Goal: Transaction & Acquisition: Purchase product/service

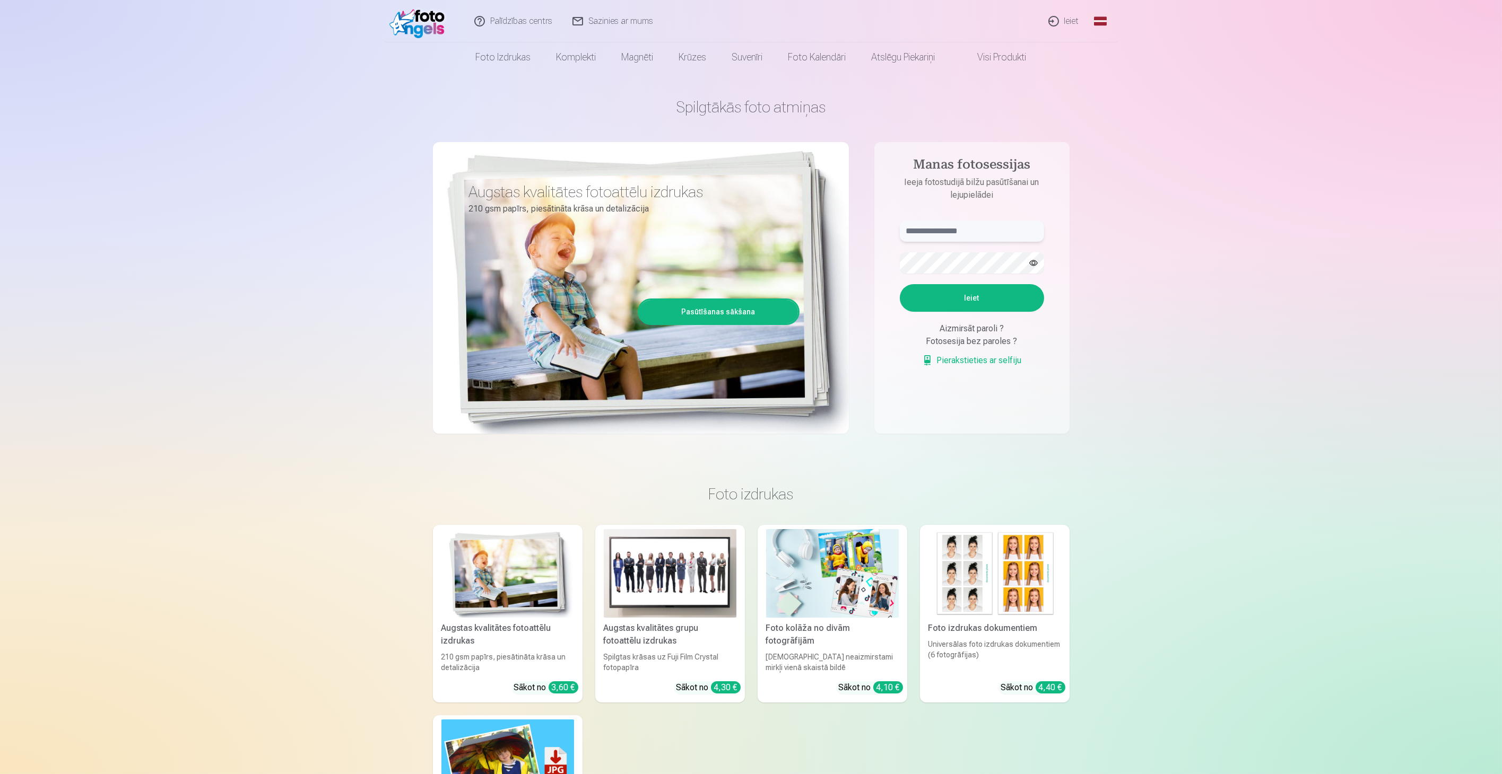
click at [972, 232] on input "text" at bounding box center [972, 231] width 144 height 21
type input "**********"
click at [900, 284] on button "Ieiet" at bounding box center [972, 298] width 144 height 28
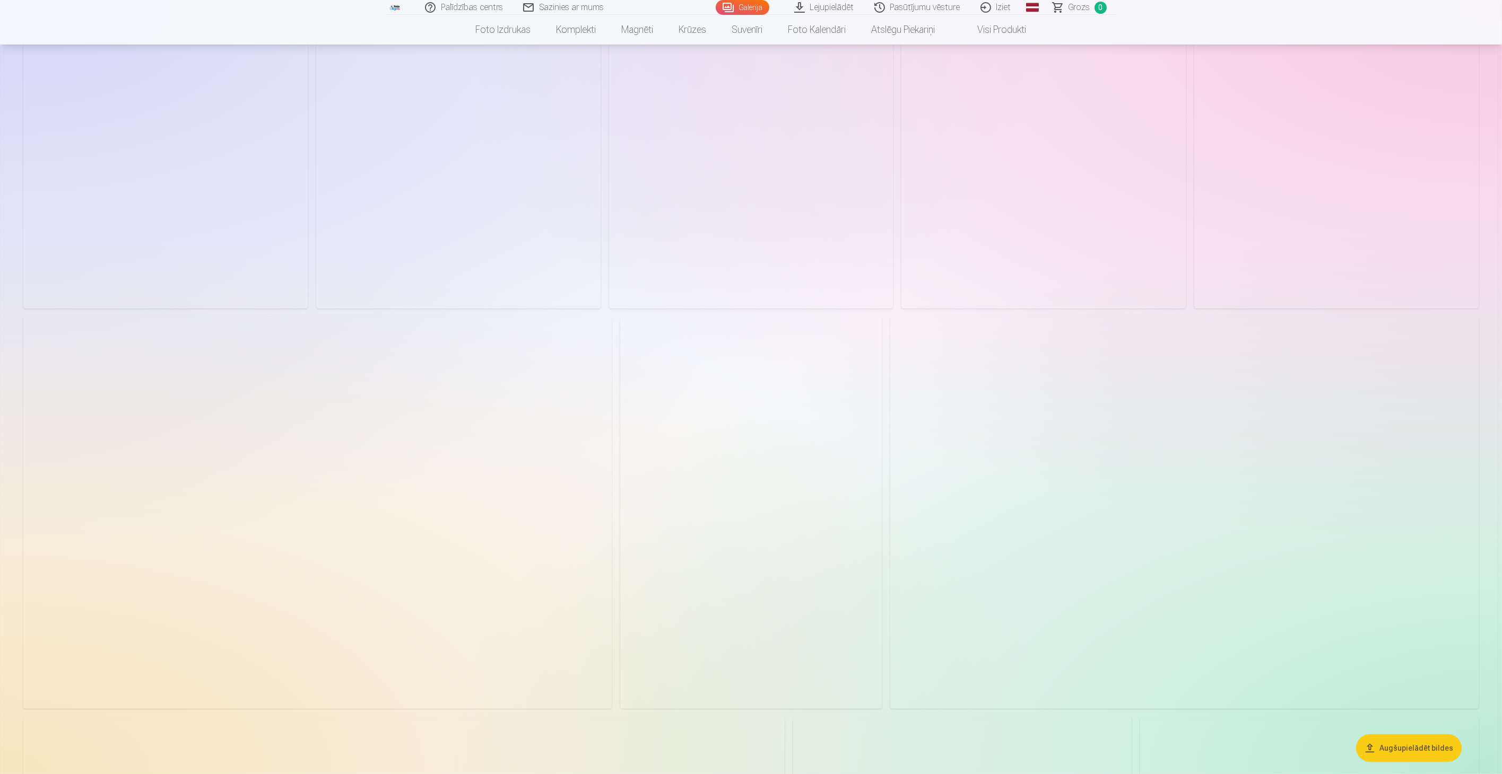
scroll to position [1370, 0]
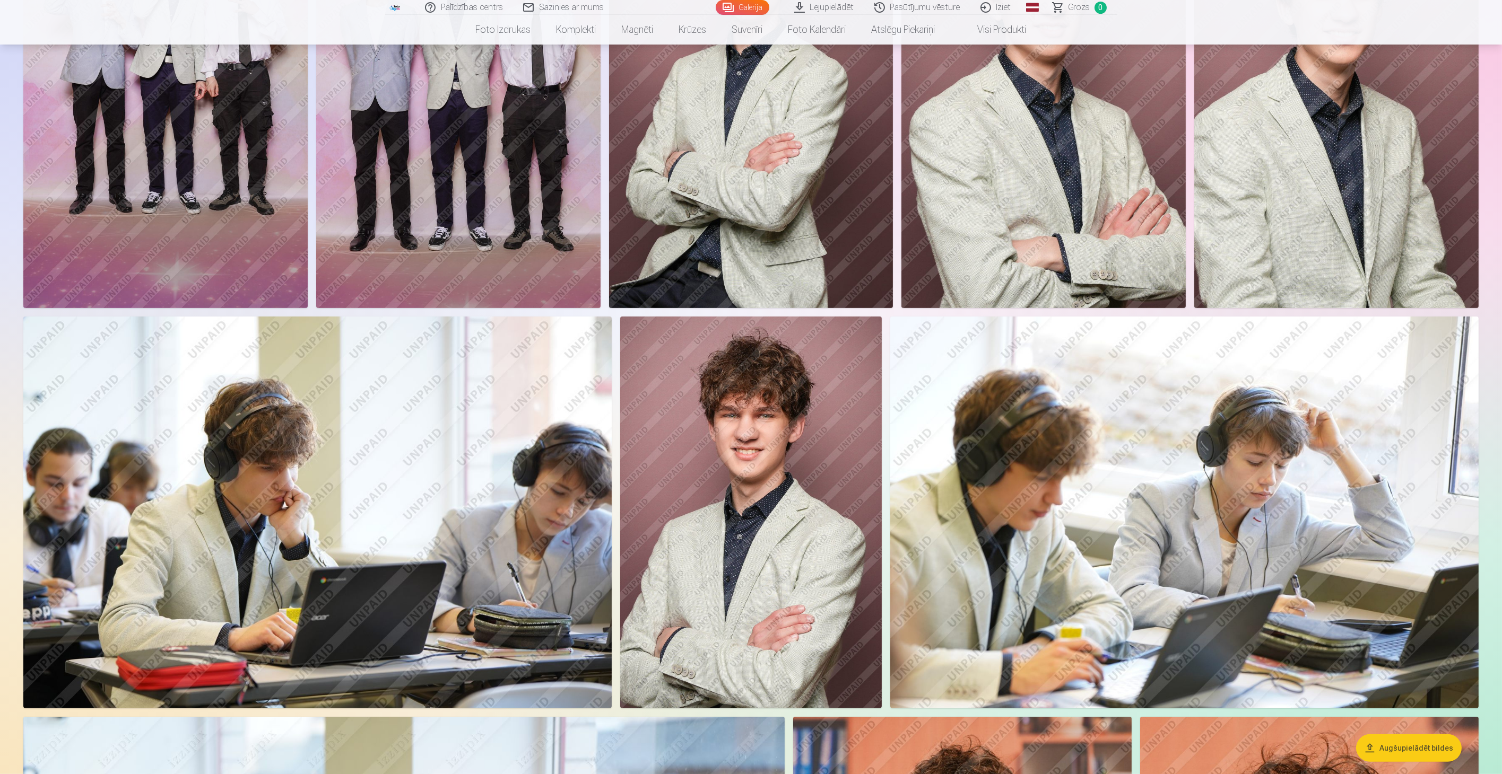
click at [778, 465] on img at bounding box center [751, 513] width 262 height 393
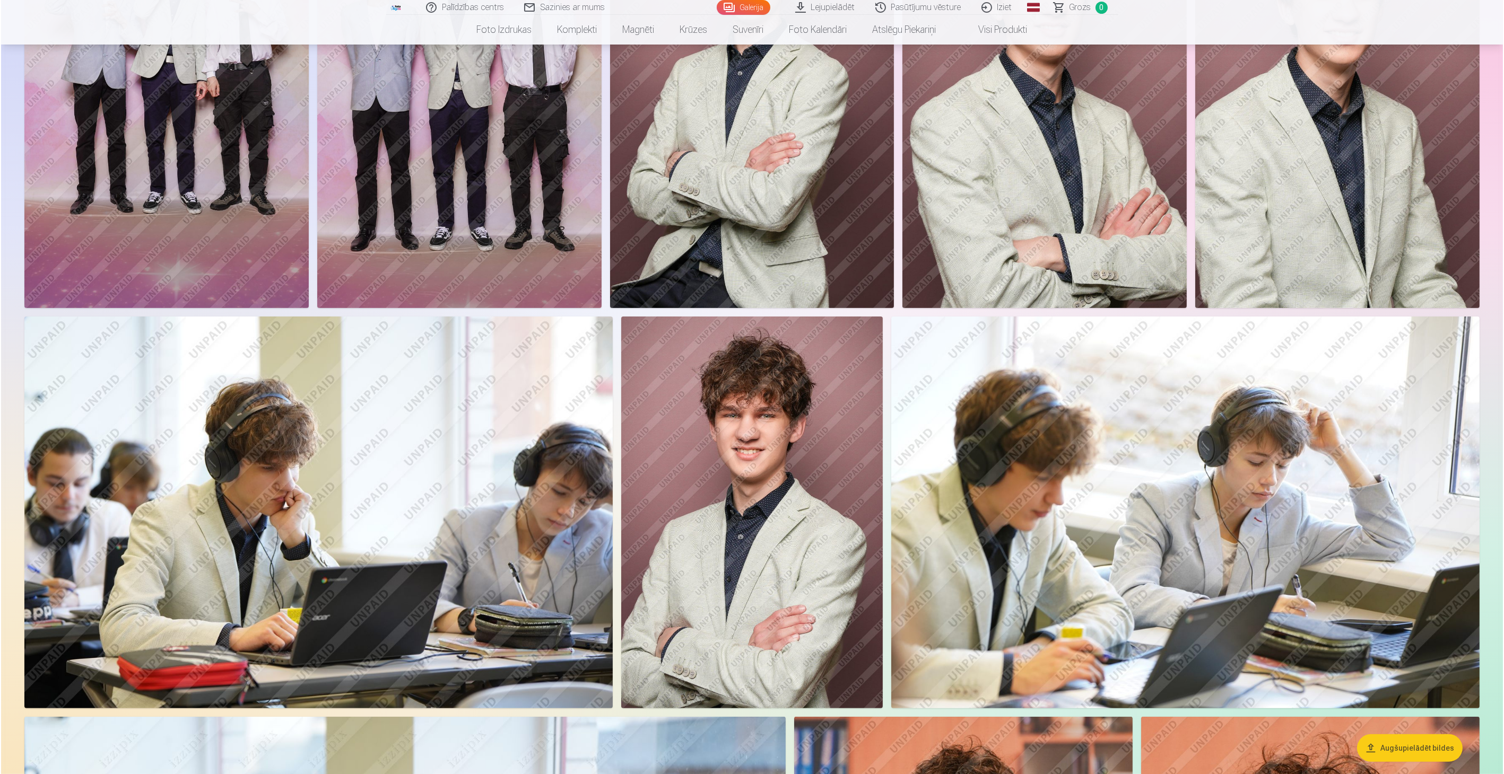
scroll to position [1372, 0]
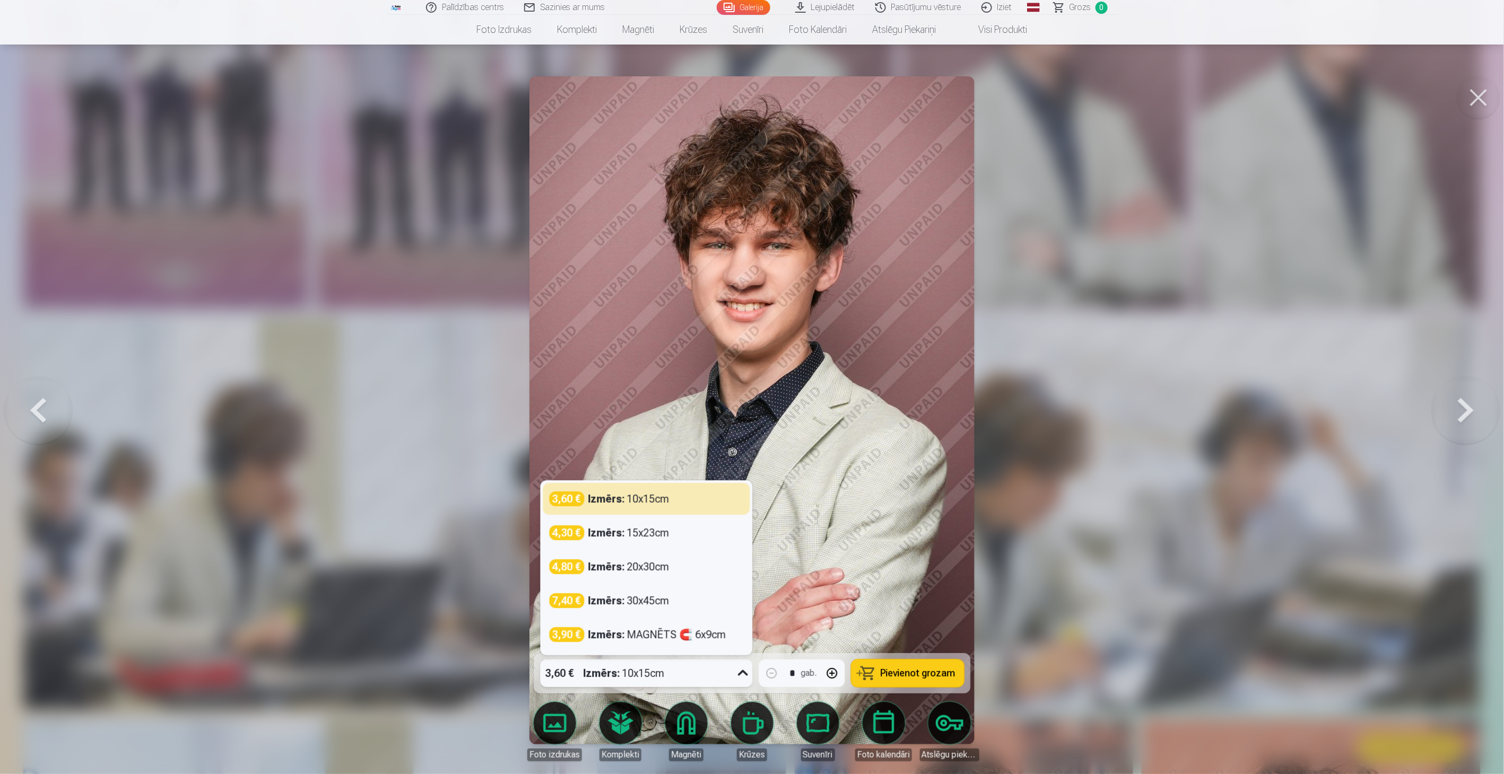
click at [740, 674] on icon at bounding box center [743, 674] width 10 height 6
click at [608, 634] on strong "Izmērs :" at bounding box center [606, 635] width 37 height 15
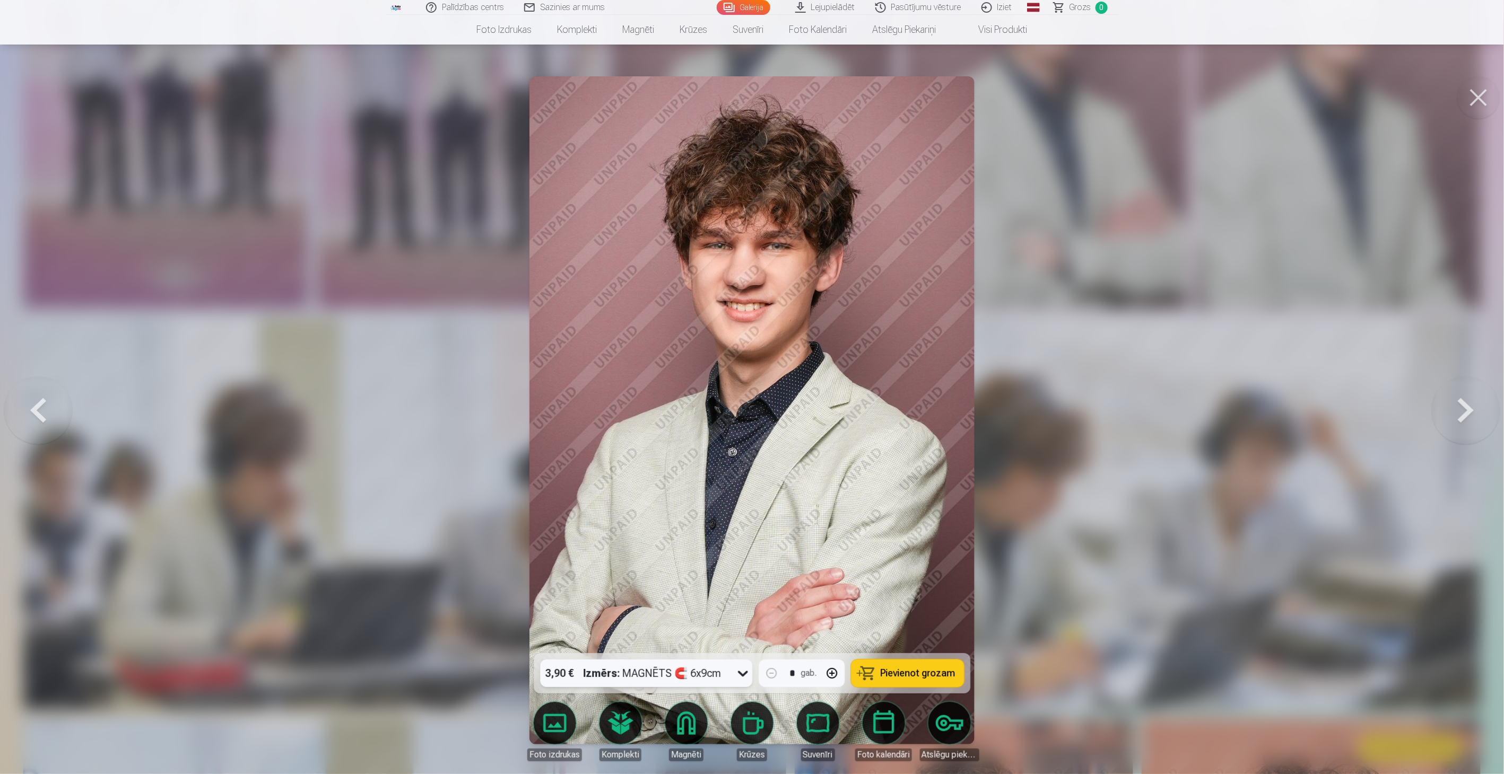
click at [832, 674] on button "button" at bounding box center [831, 673] width 25 height 25
click at [939, 677] on span "Pievienot grozam" at bounding box center [918, 674] width 75 height 10
type input "*"
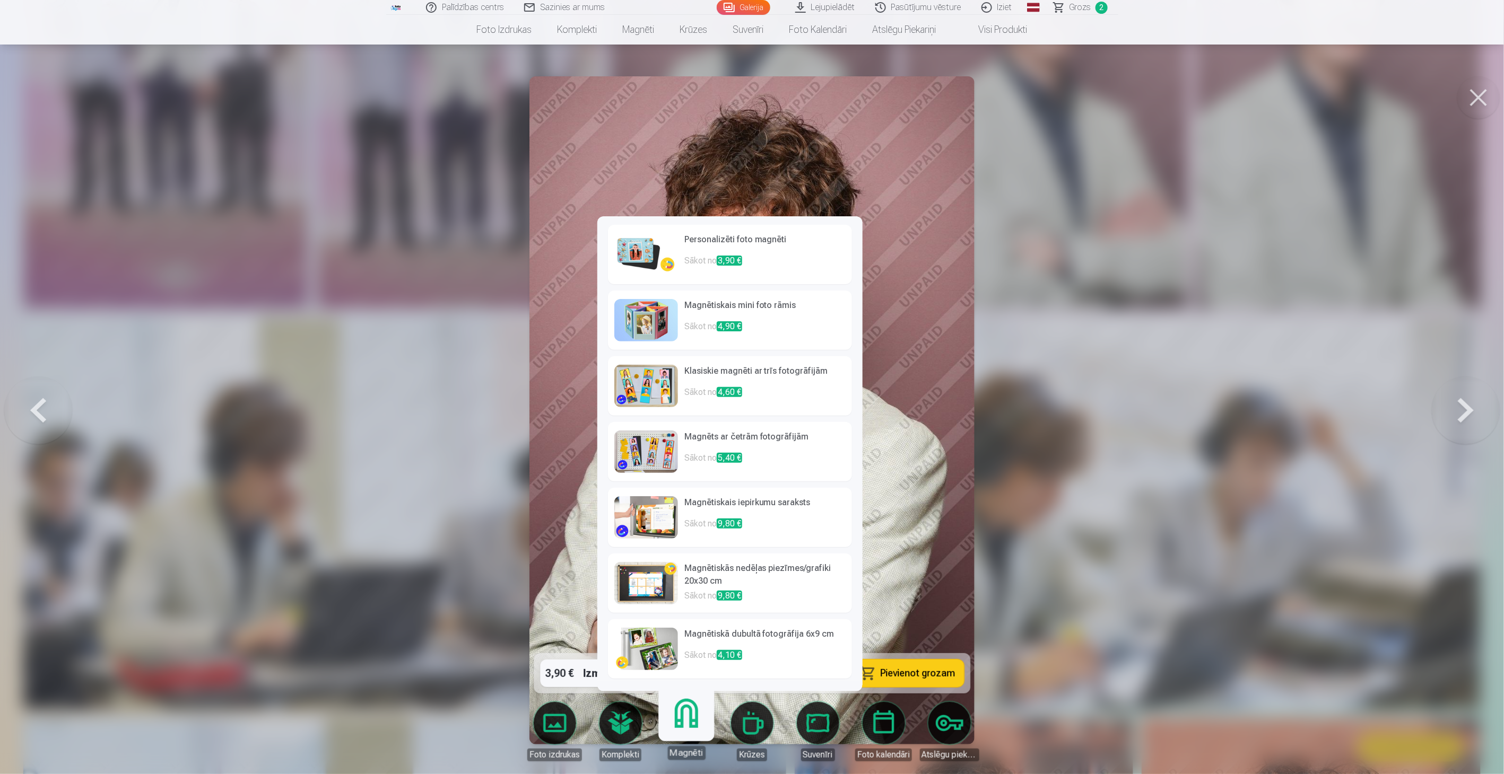
click at [685, 730] on link "Magnēti" at bounding box center [686, 727] width 65 height 65
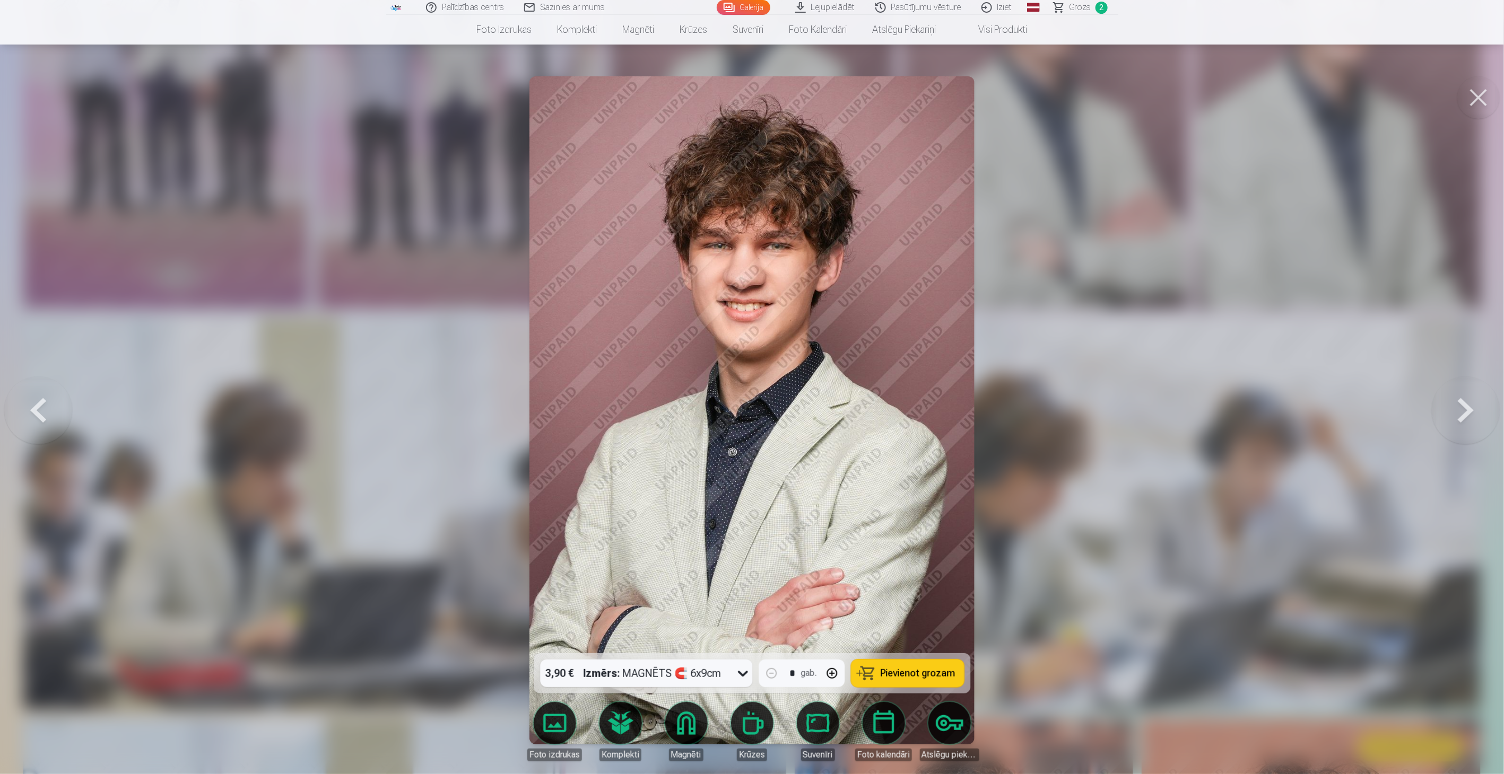
click at [1113, 492] on div at bounding box center [752, 387] width 1504 height 774
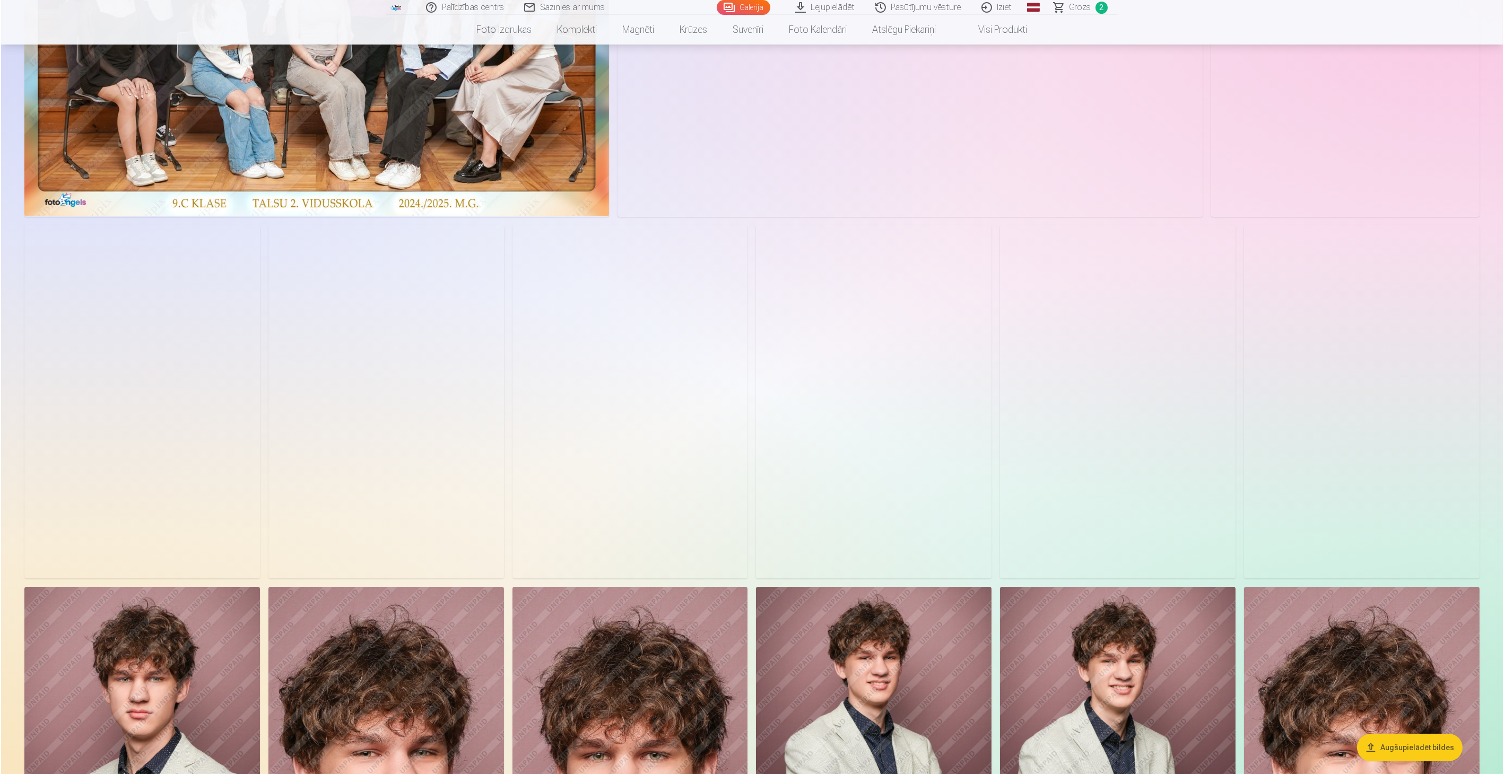
scroll to position [309, 0]
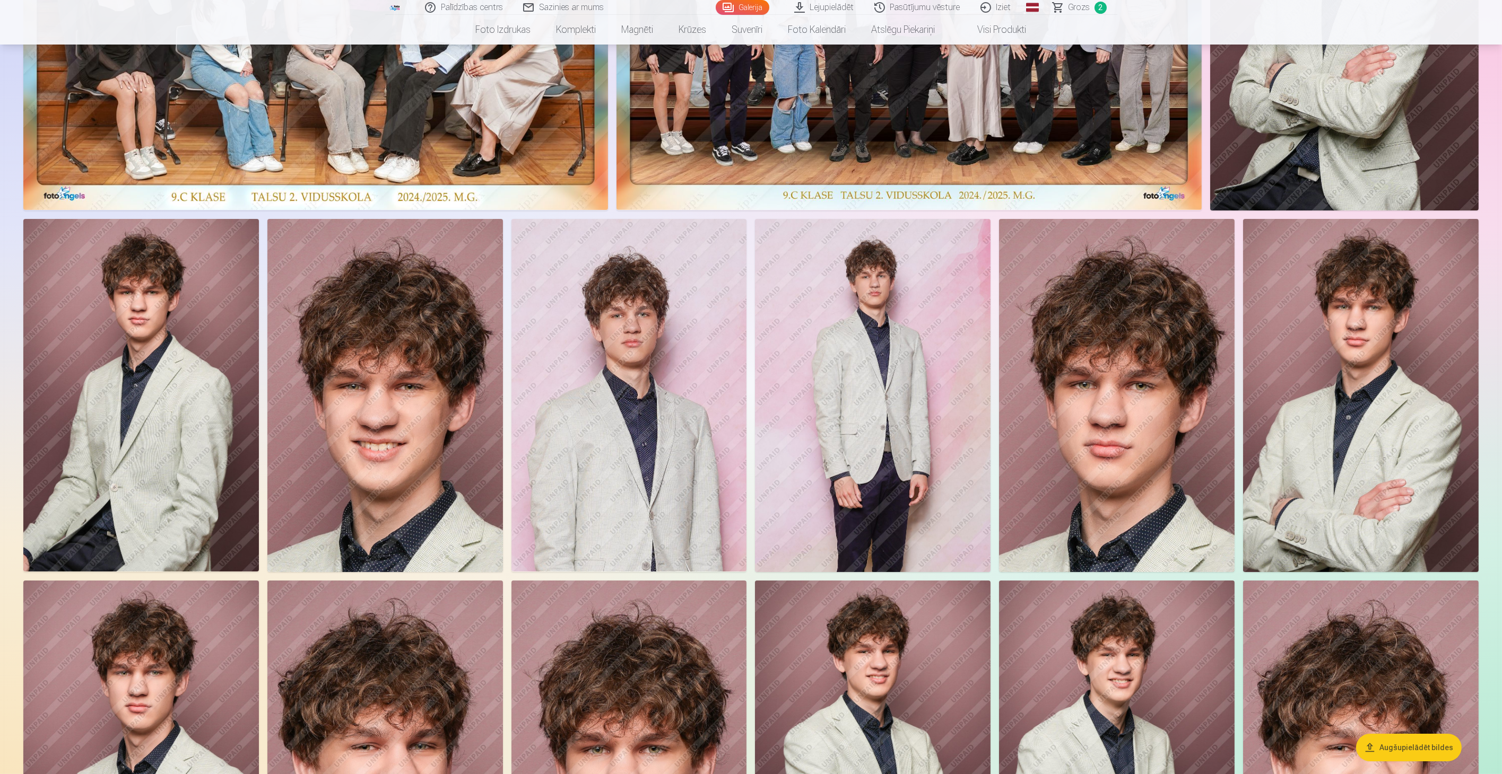
click at [415, 439] on img at bounding box center [385, 395] width 236 height 353
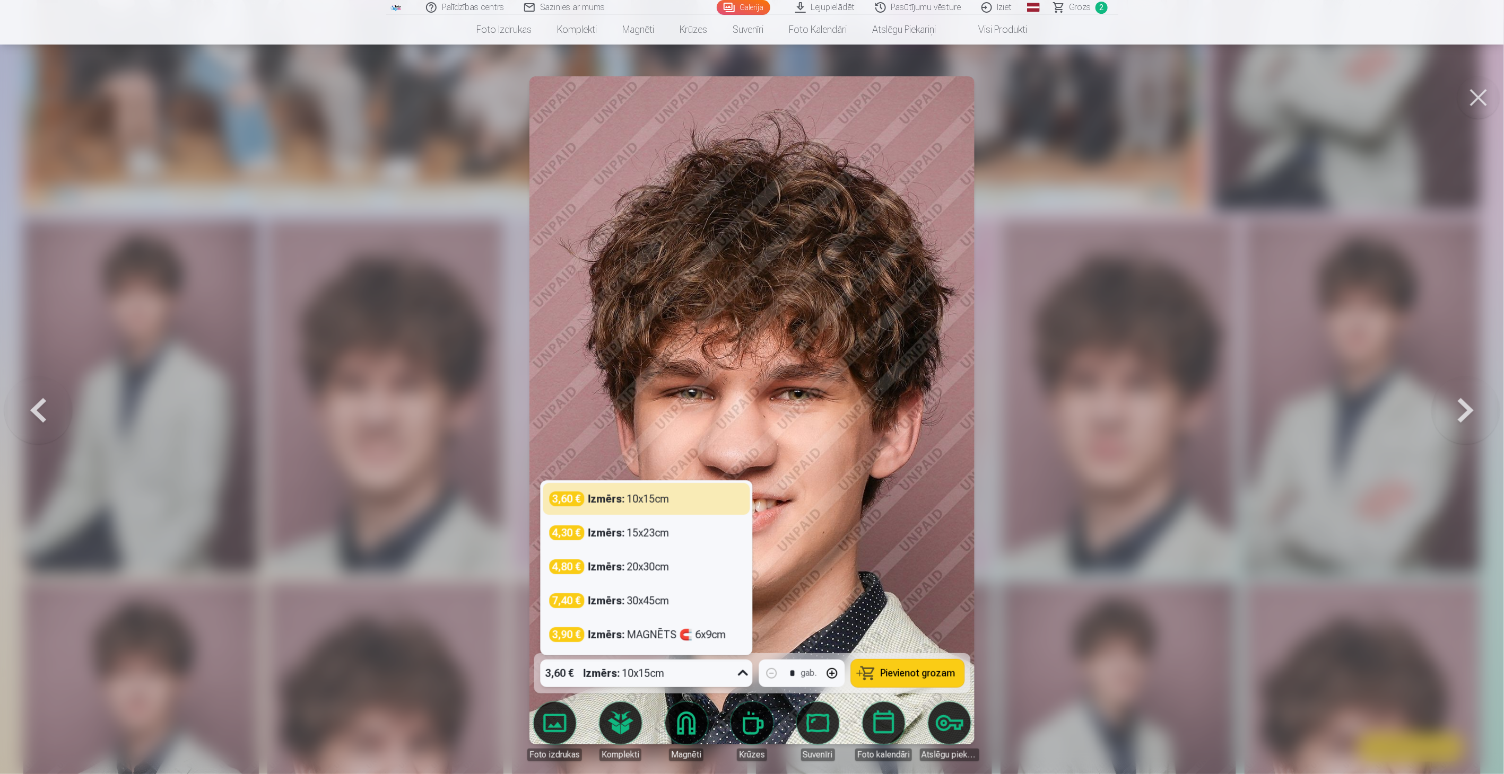
click at [744, 675] on icon at bounding box center [742, 673] width 17 height 17
click at [639, 638] on div "Izmērs : MAGNĒTS 🧲 6x9cm" at bounding box center [657, 635] width 138 height 15
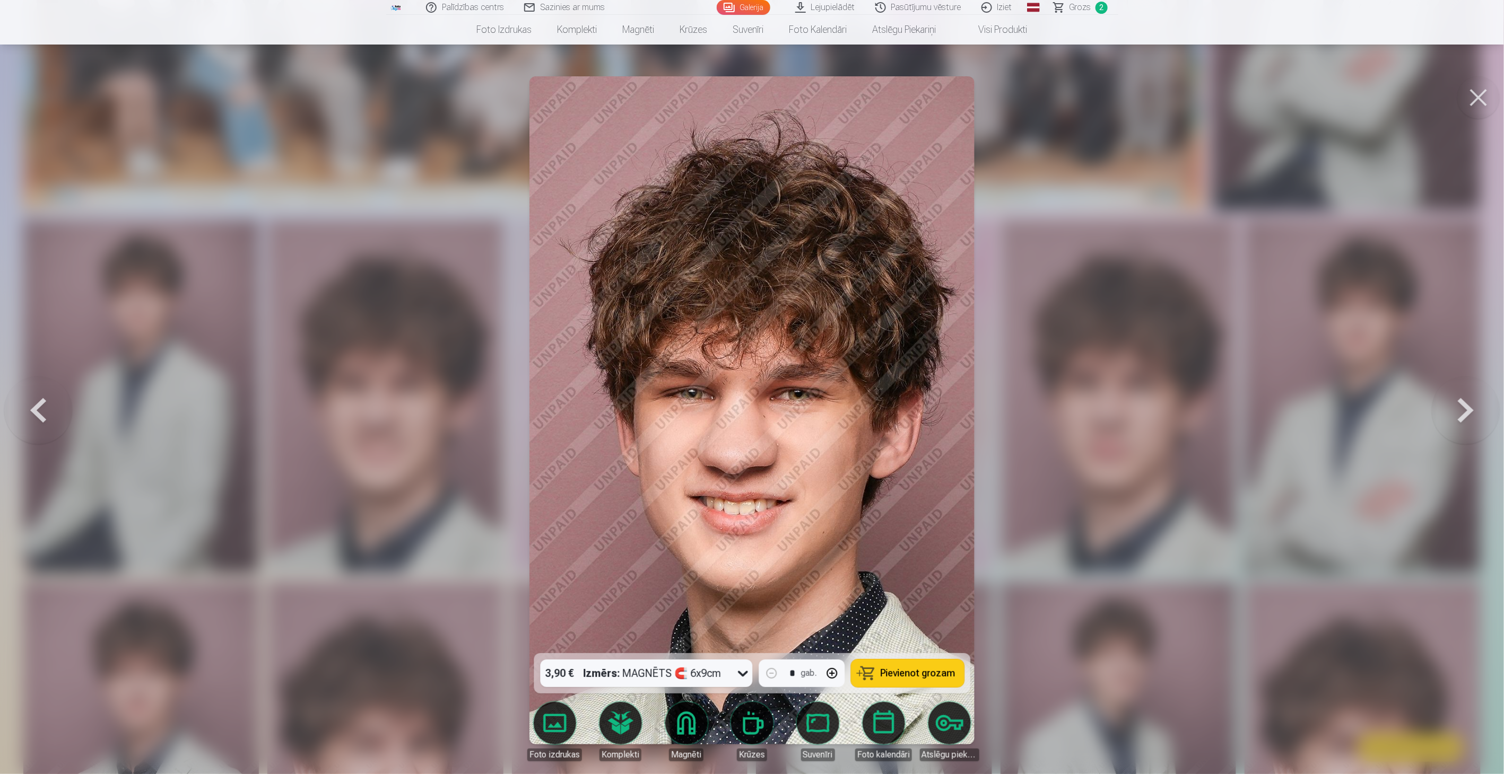
click at [832, 674] on button "button" at bounding box center [831, 673] width 25 height 25
click at [898, 675] on span "Pievienot grozam" at bounding box center [918, 674] width 75 height 10
type input "*"
click at [1080, 5] on span "Grozs" at bounding box center [1080, 7] width 22 height 13
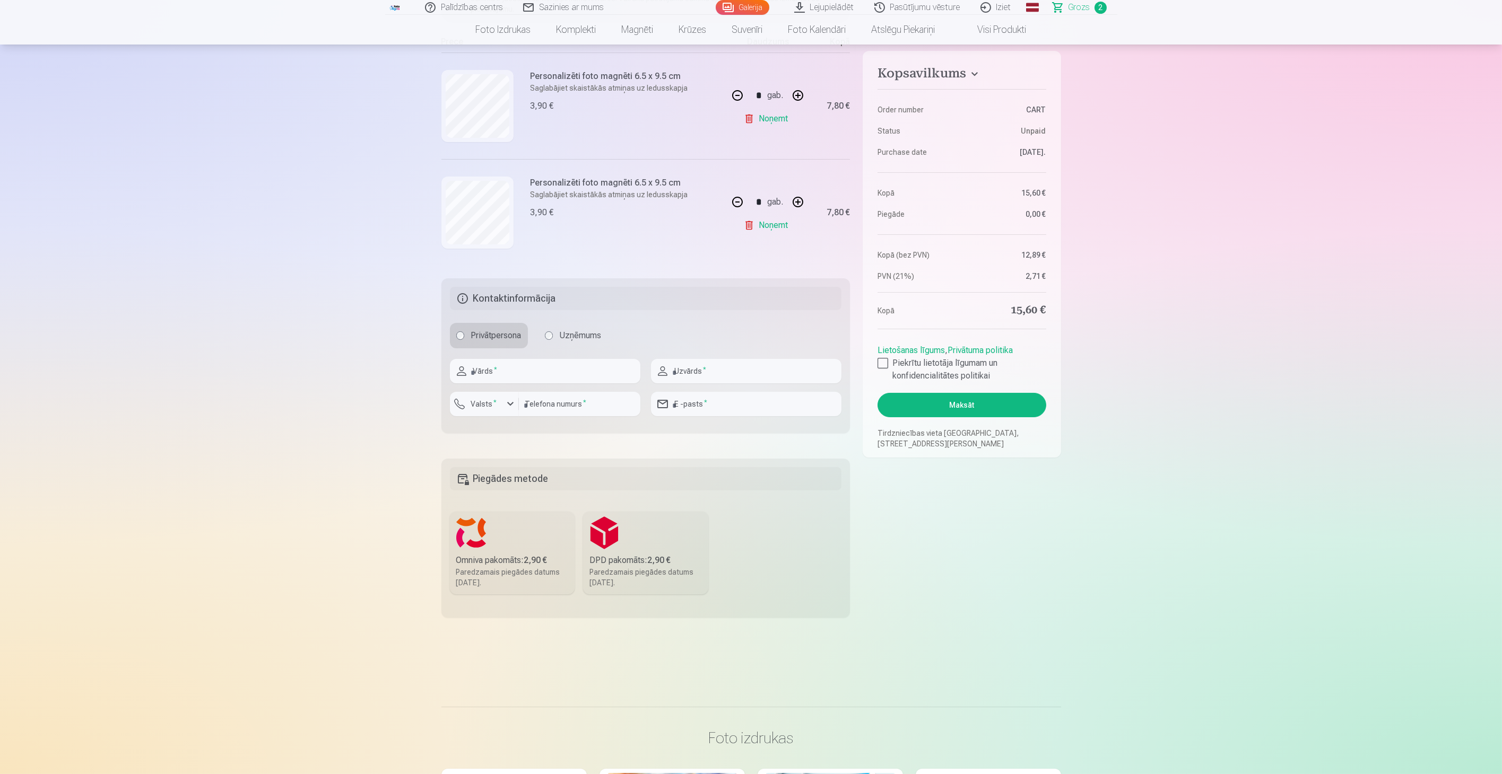
scroll to position [192, 0]
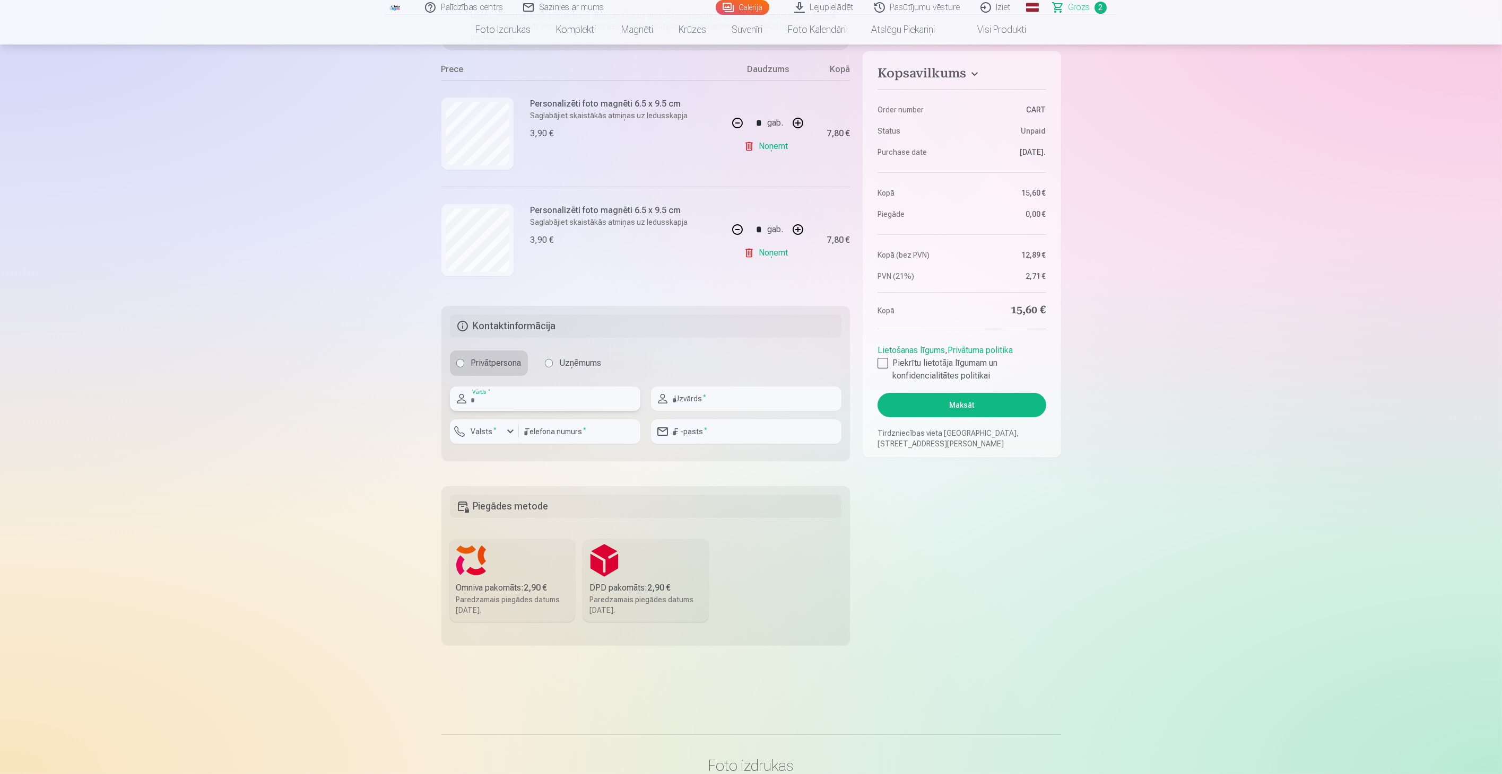
click at [509, 402] on input "text" at bounding box center [545, 399] width 190 height 24
type input "*****"
type input "********"
type input "**********"
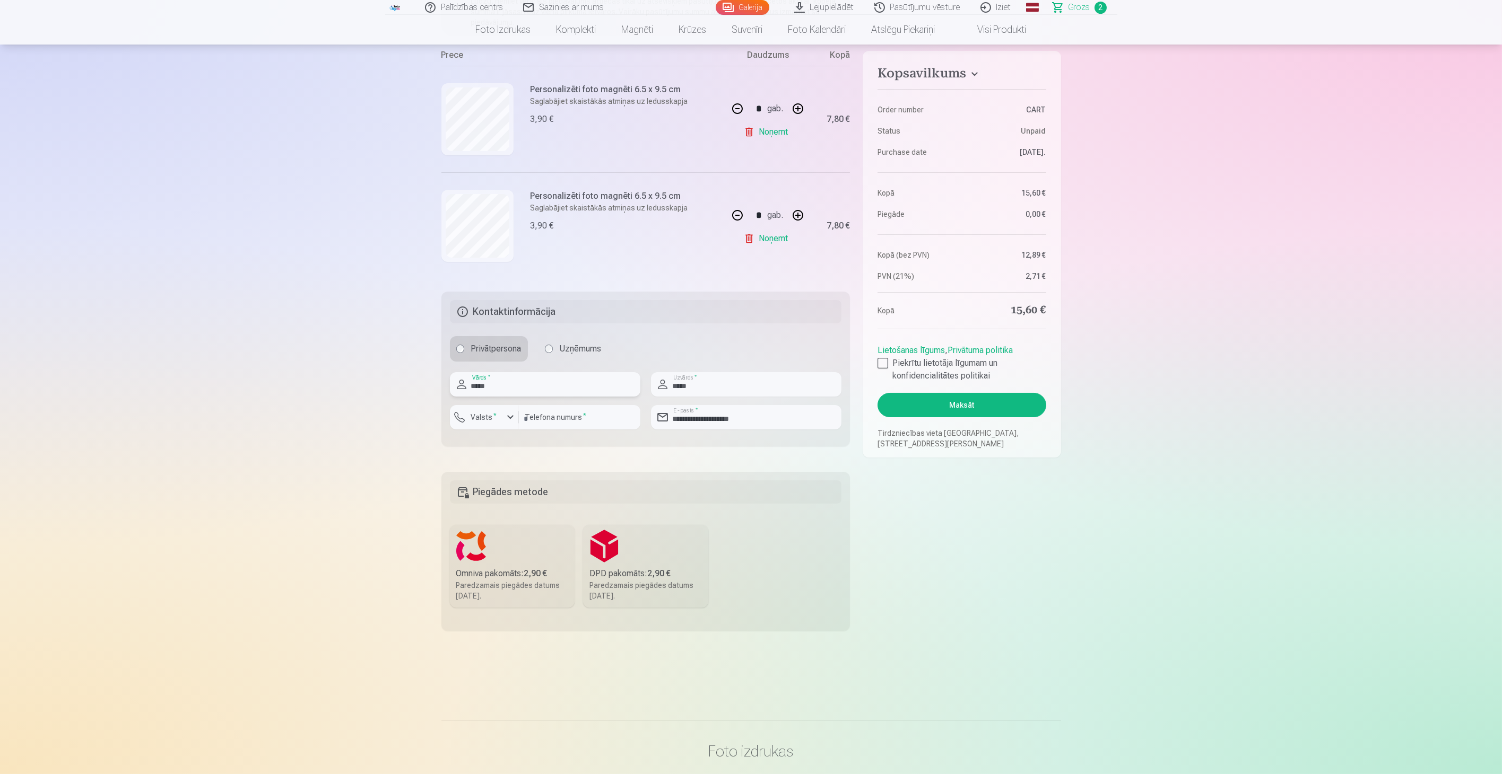
scroll to position [250, 0]
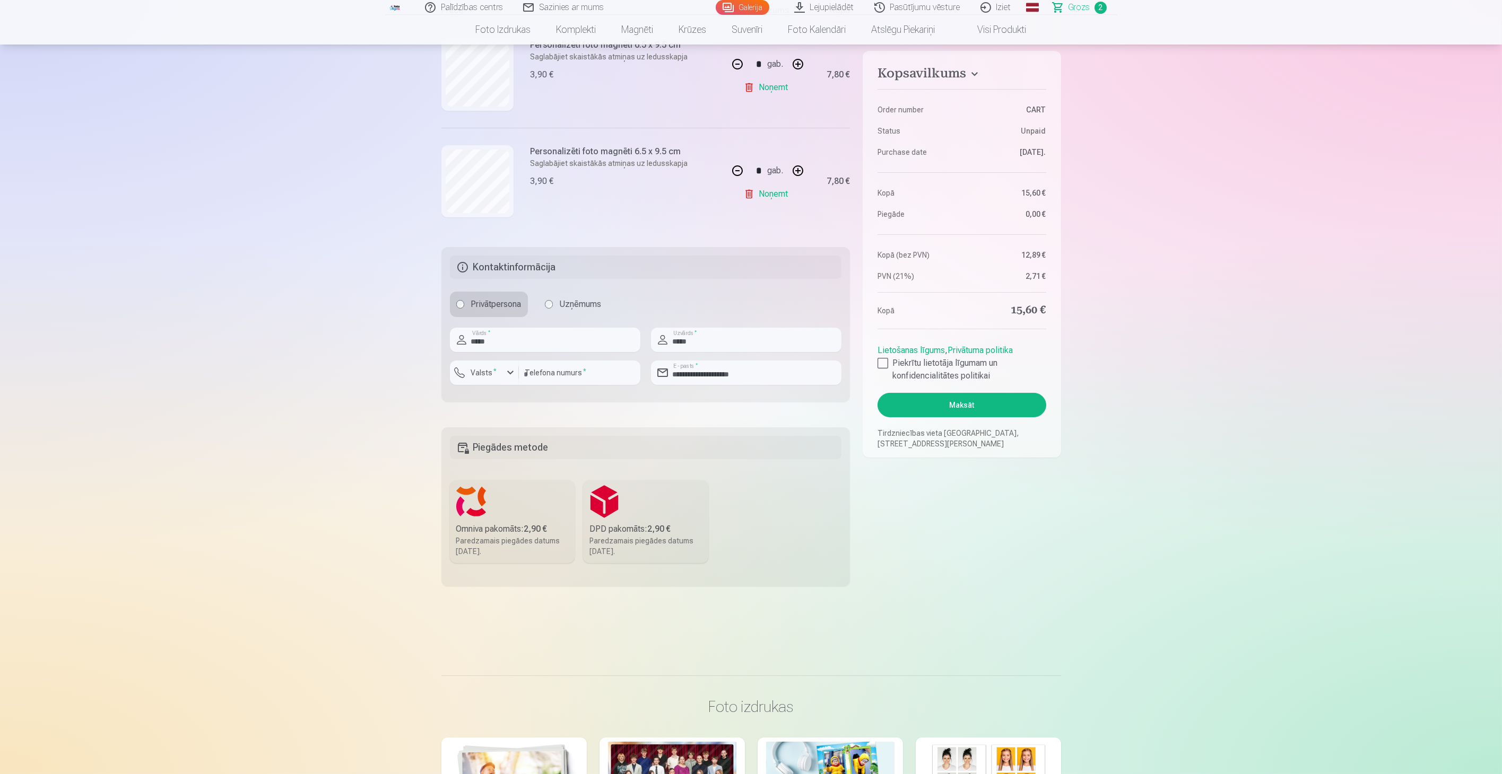
click at [494, 536] on div "Paredzamais piegādes datums 20.09.2025." at bounding box center [512, 546] width 112 height 21
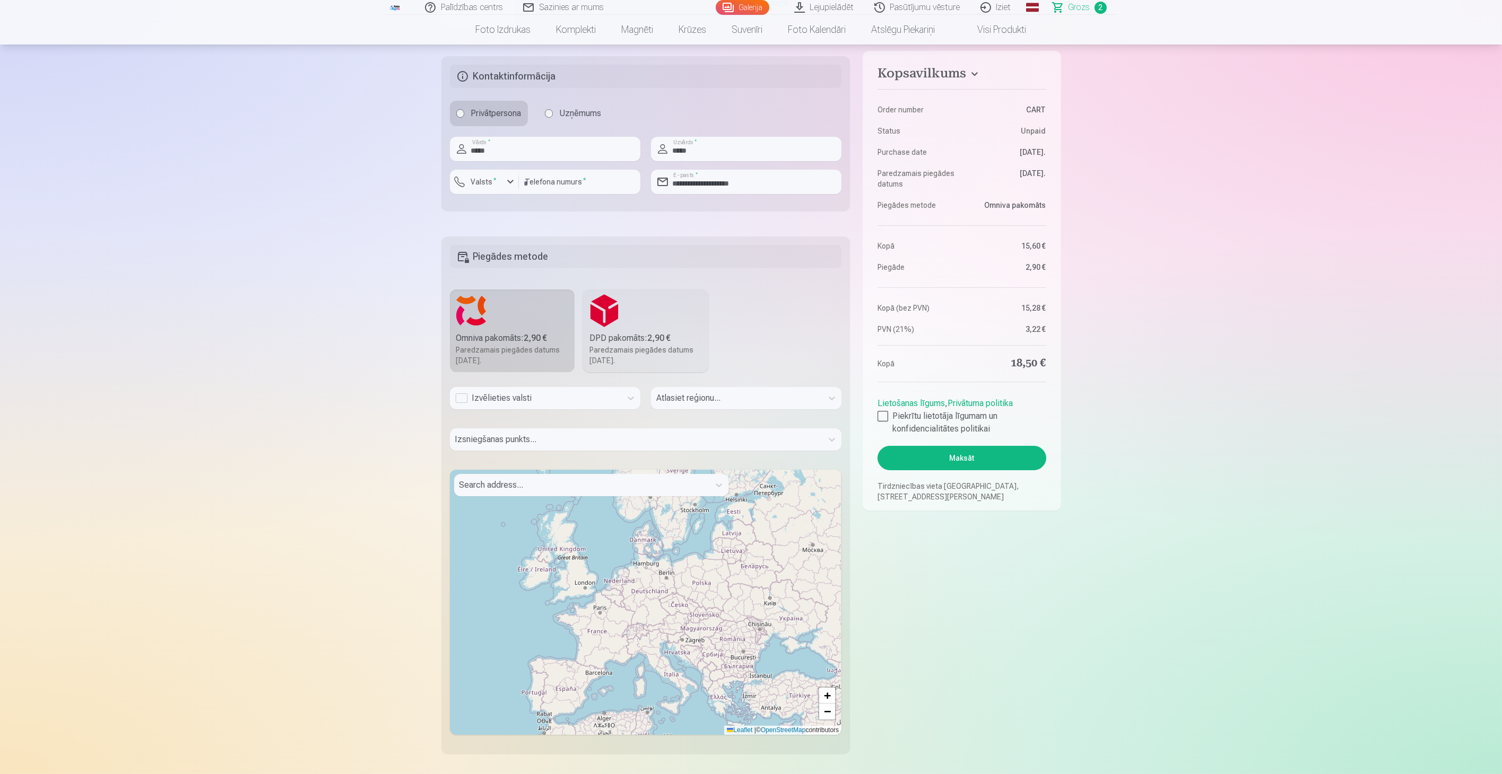
scroll to position [442, 0]
click at [630, 398] on icon at bounding box center [631, 398] width 6 height 4
click at [488, 426] on div "Latvija" at bounding box center [544, 426] width 189 height 21
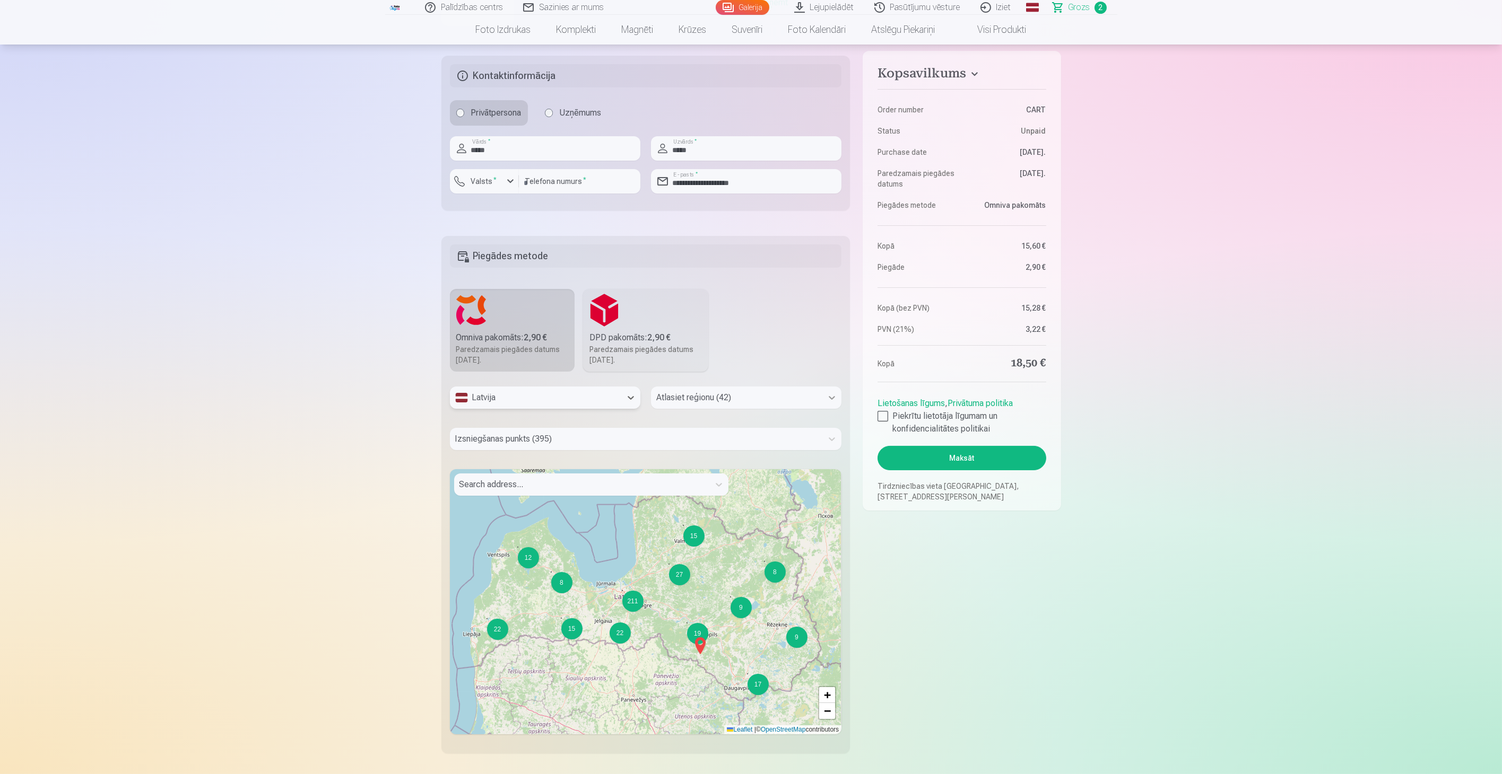
click at [833, 400] on icon at bounding box center [831, 398] width 11 height 11
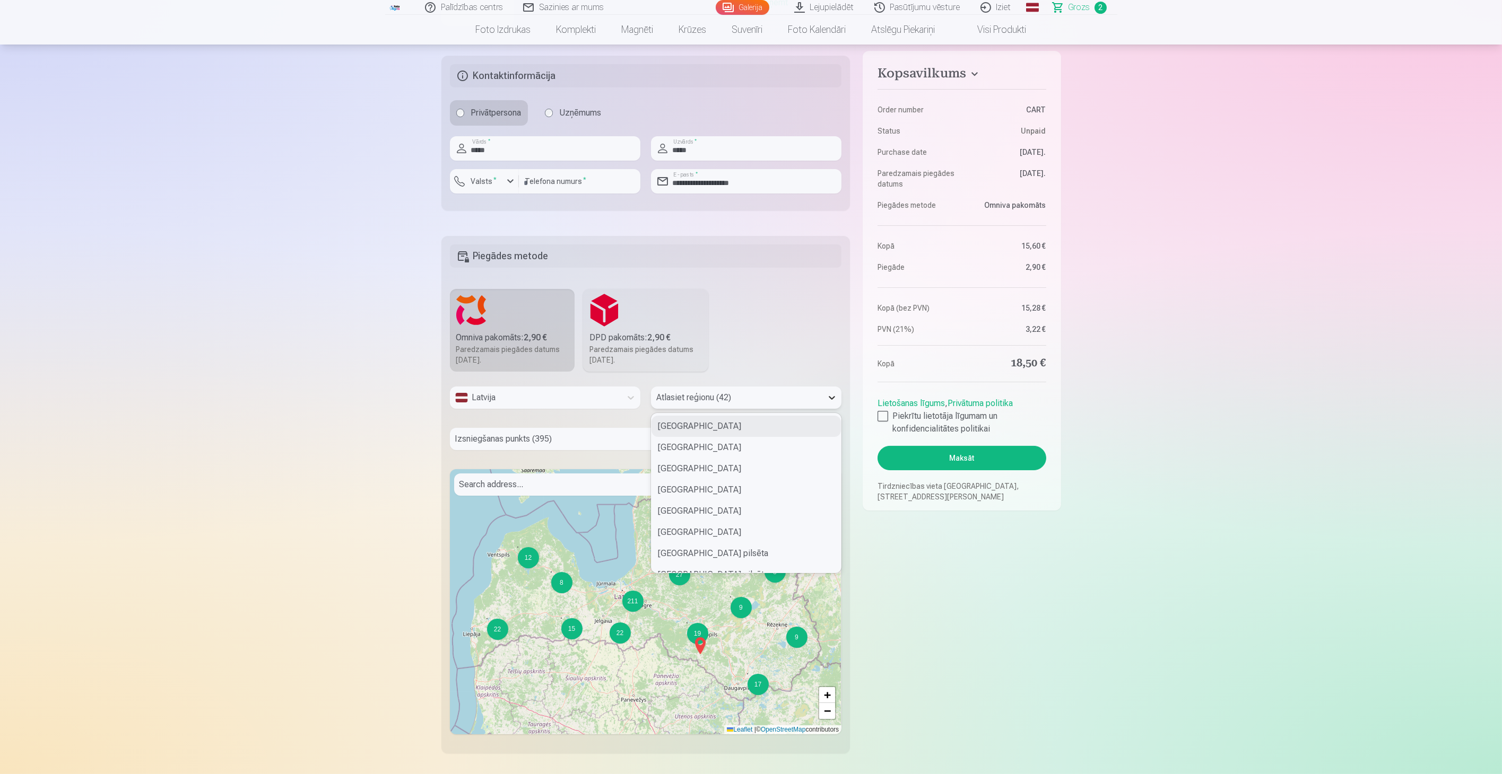
type input "*"
click at [691, 494] on div "Talsu novads" at bounding box center [745, 496] width 189 height 21
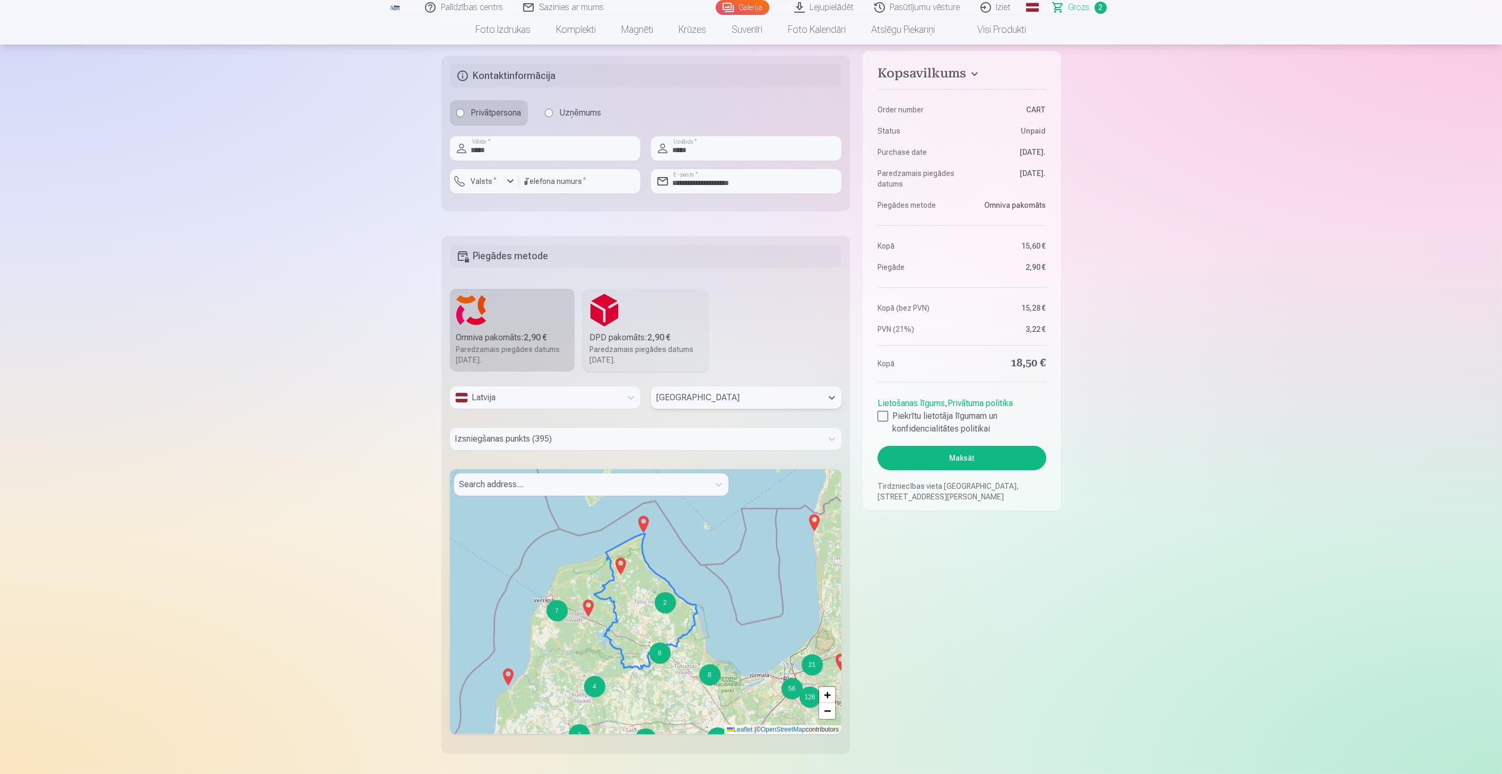
click at [521, 436] on div at bounding box center [636, 439] width 362 height 15
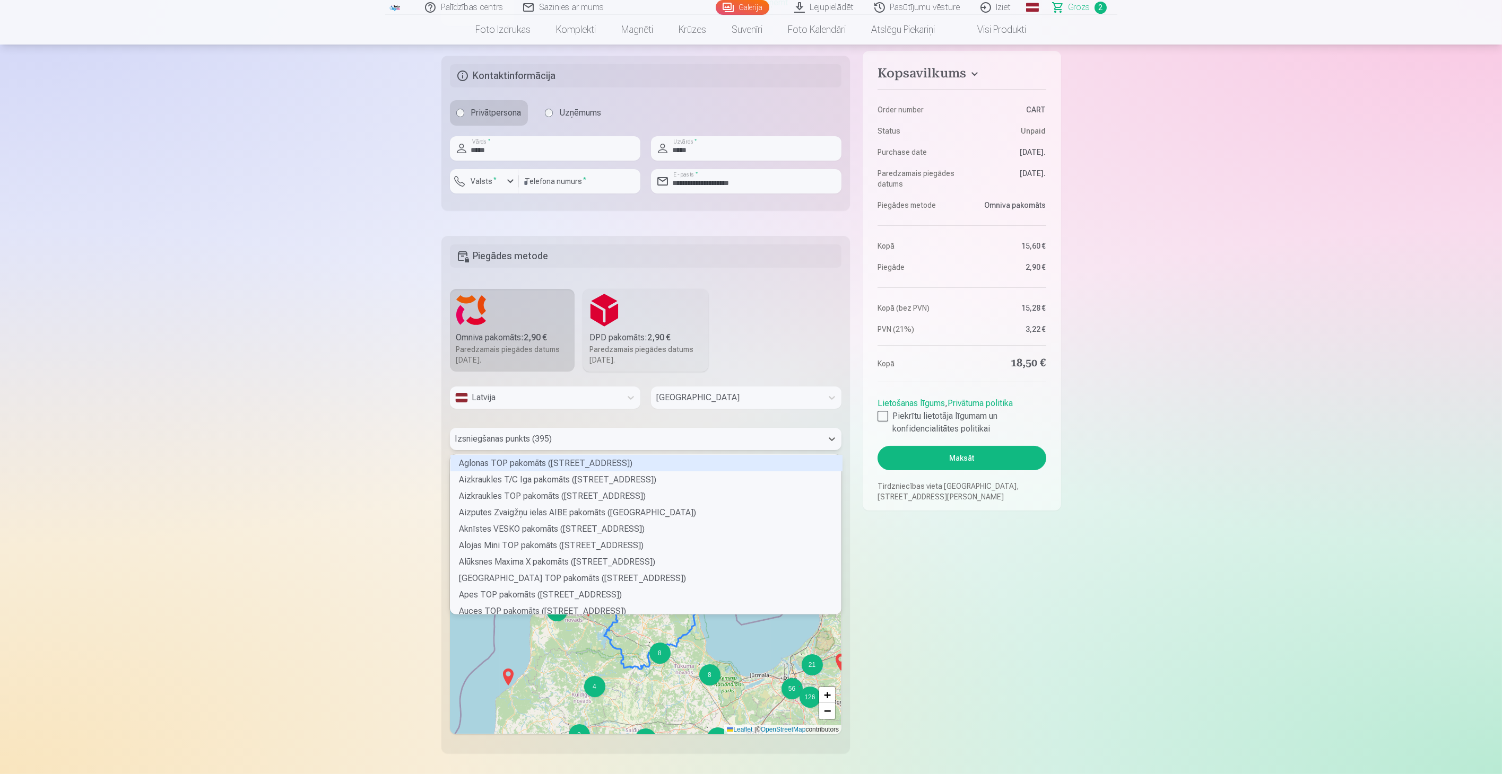
scroll to position [156, 388]
type input "*"
type input "***"
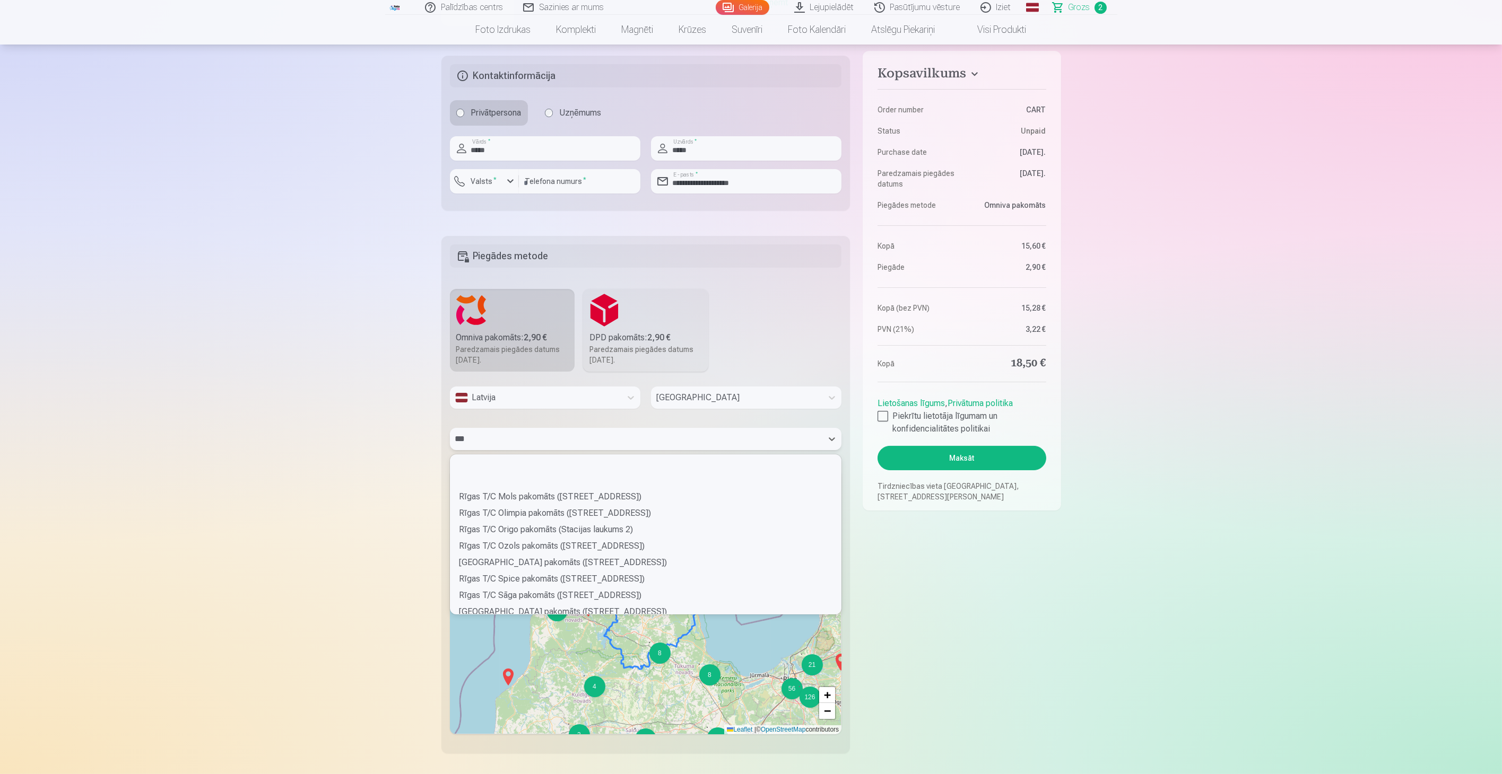
scroll to position [729, 0]
click at [514, 486] on div "Talsu T/C Talsu Centrs pakomāts (Lielā iela 2)" at bounding box center [646, 491] width 392 height 16
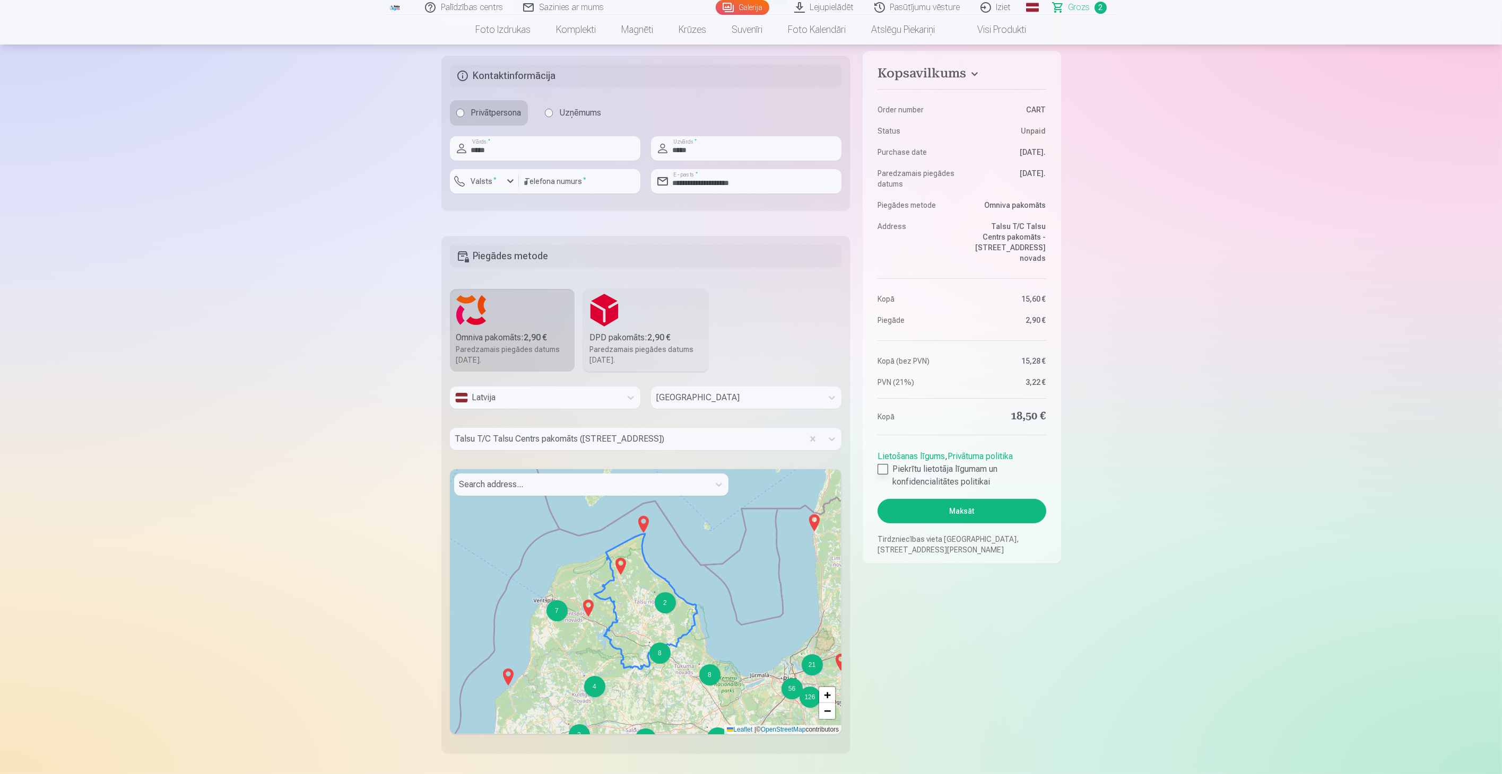
click at [884, 464] on div at bounding box center [882, 469] width 11 height 11
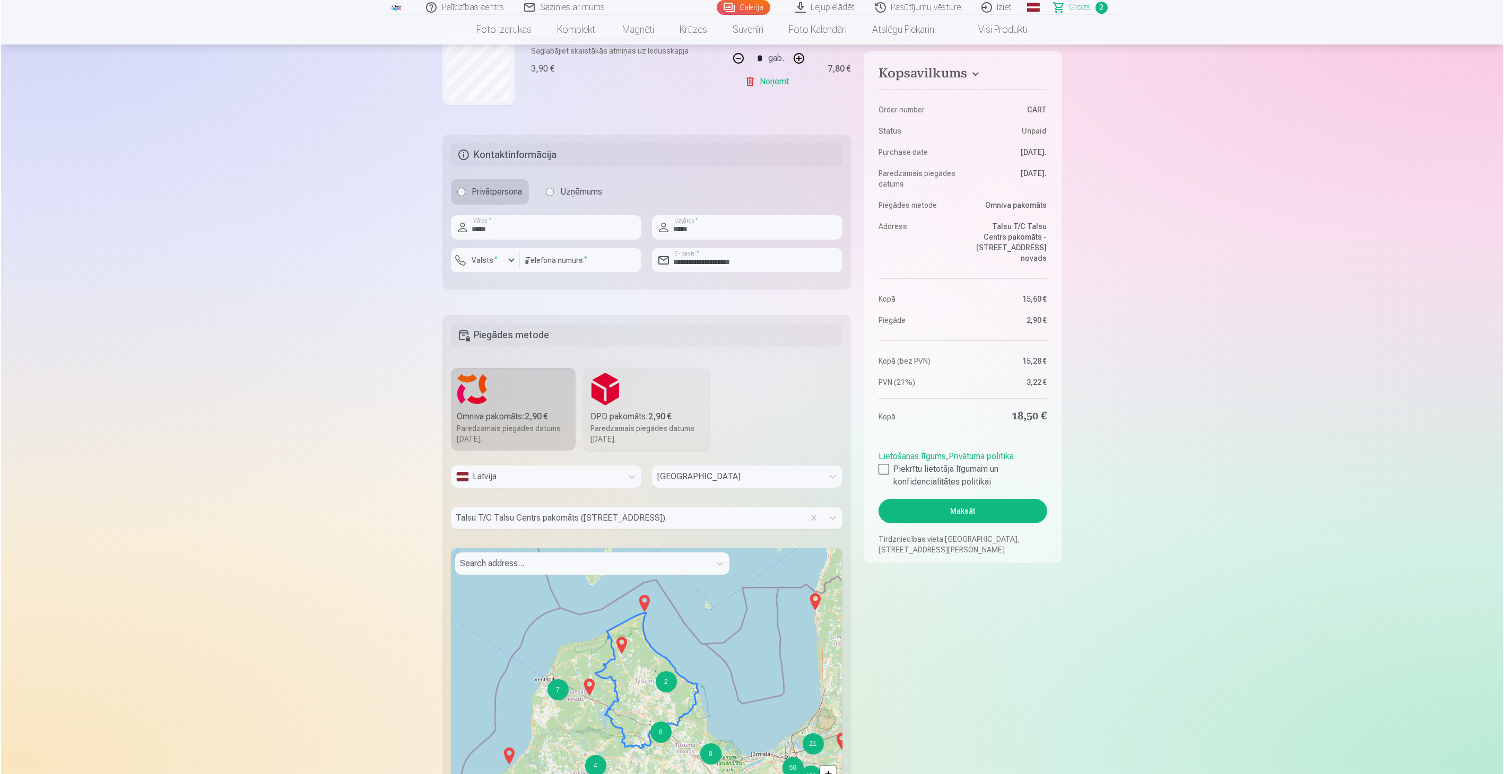
scroll to position [324, 0]
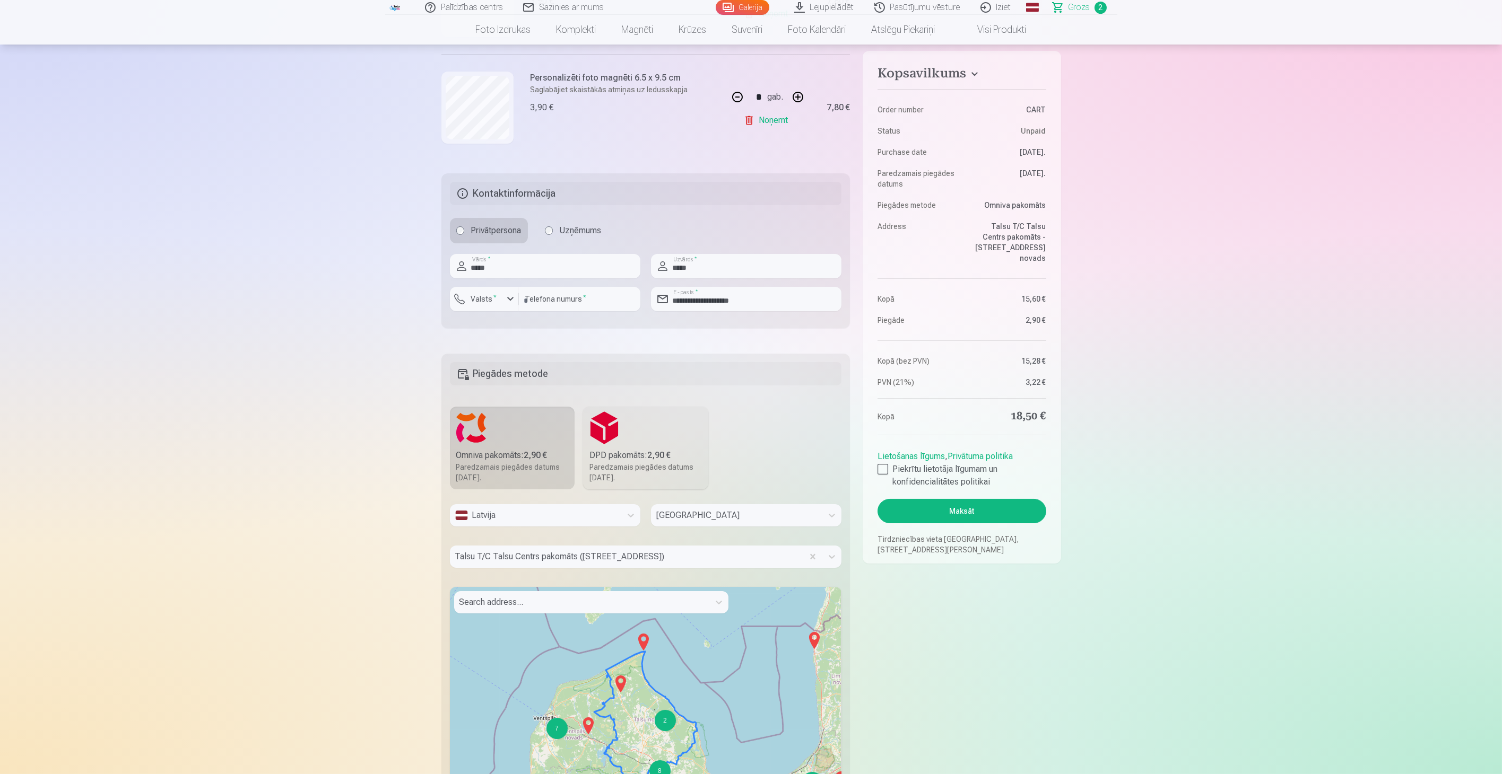
click at [973, 503] on button "Maksāt" at bounding box center [961, 511] width 168 height 24
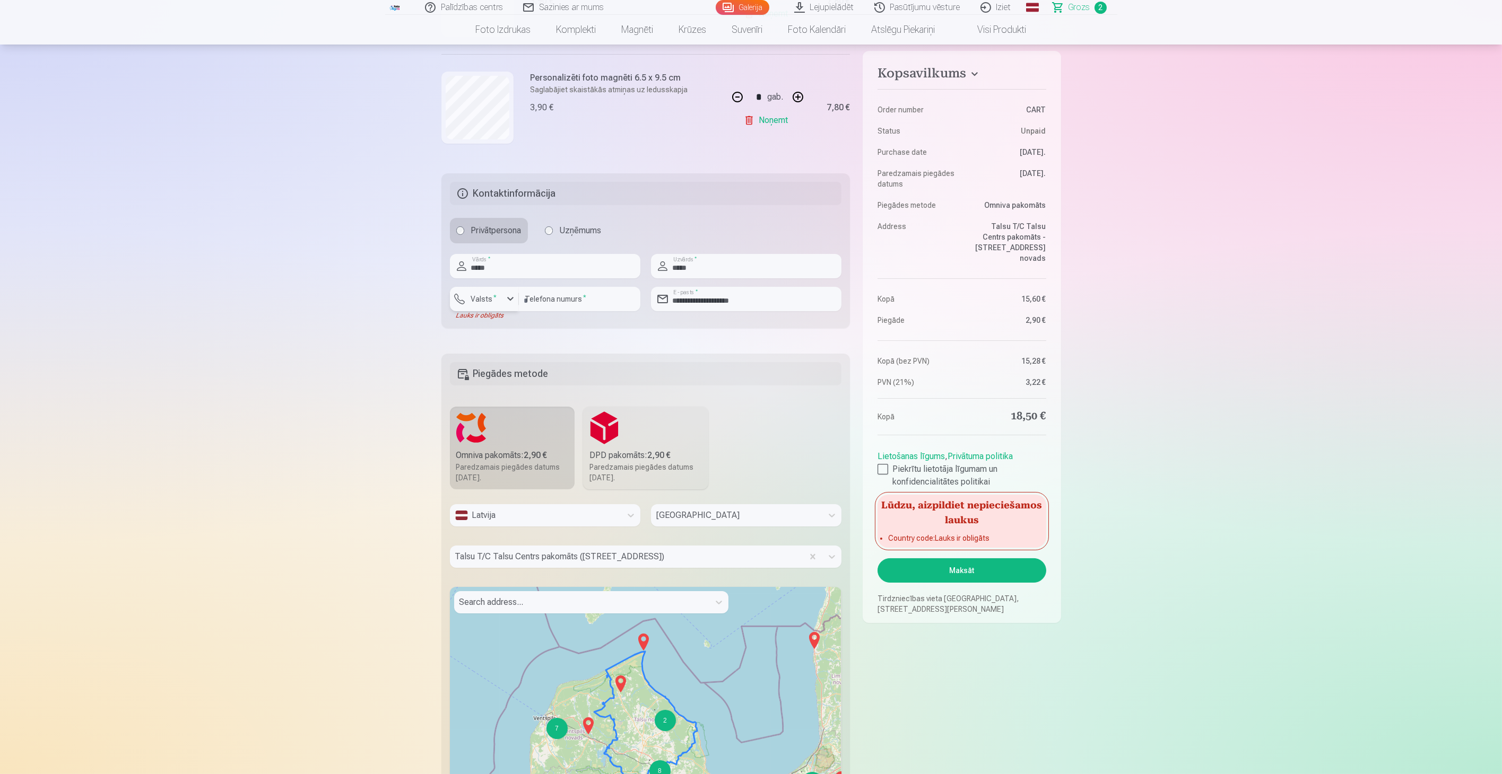
click at [511, 296] on div "button" at bounding box center [510, 299] width 13 height 13
click at [508, 323] on li "+371 Latvija" at bounding box center [495, 324] width 75 height 21
click at [958, 562] on button "Maksāt" at bounding box center [961, 571] width 168 height 24
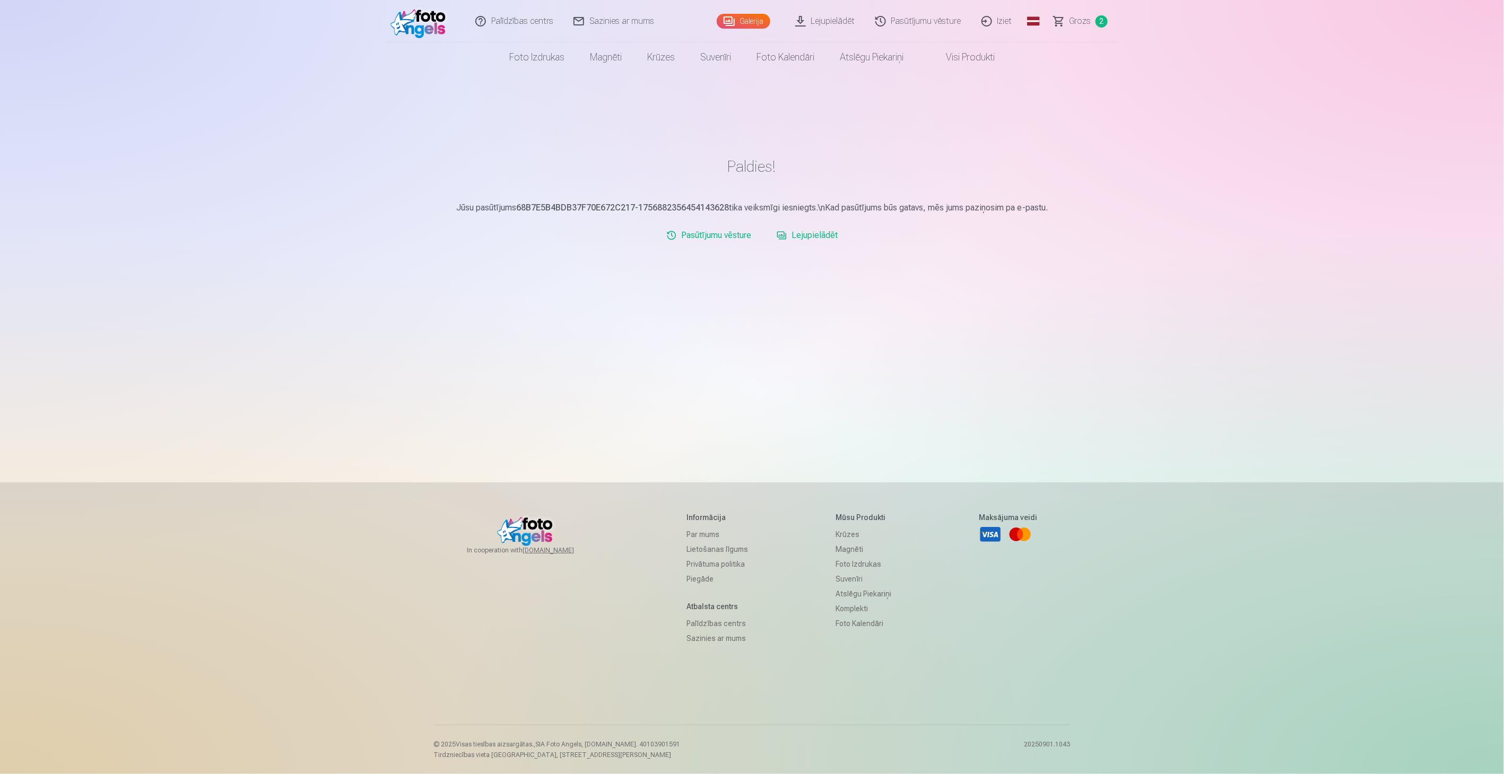
click at [940, 23] on link "Pasūtījumu vēsture" at bounding box center [919, 21] width 106 height 42
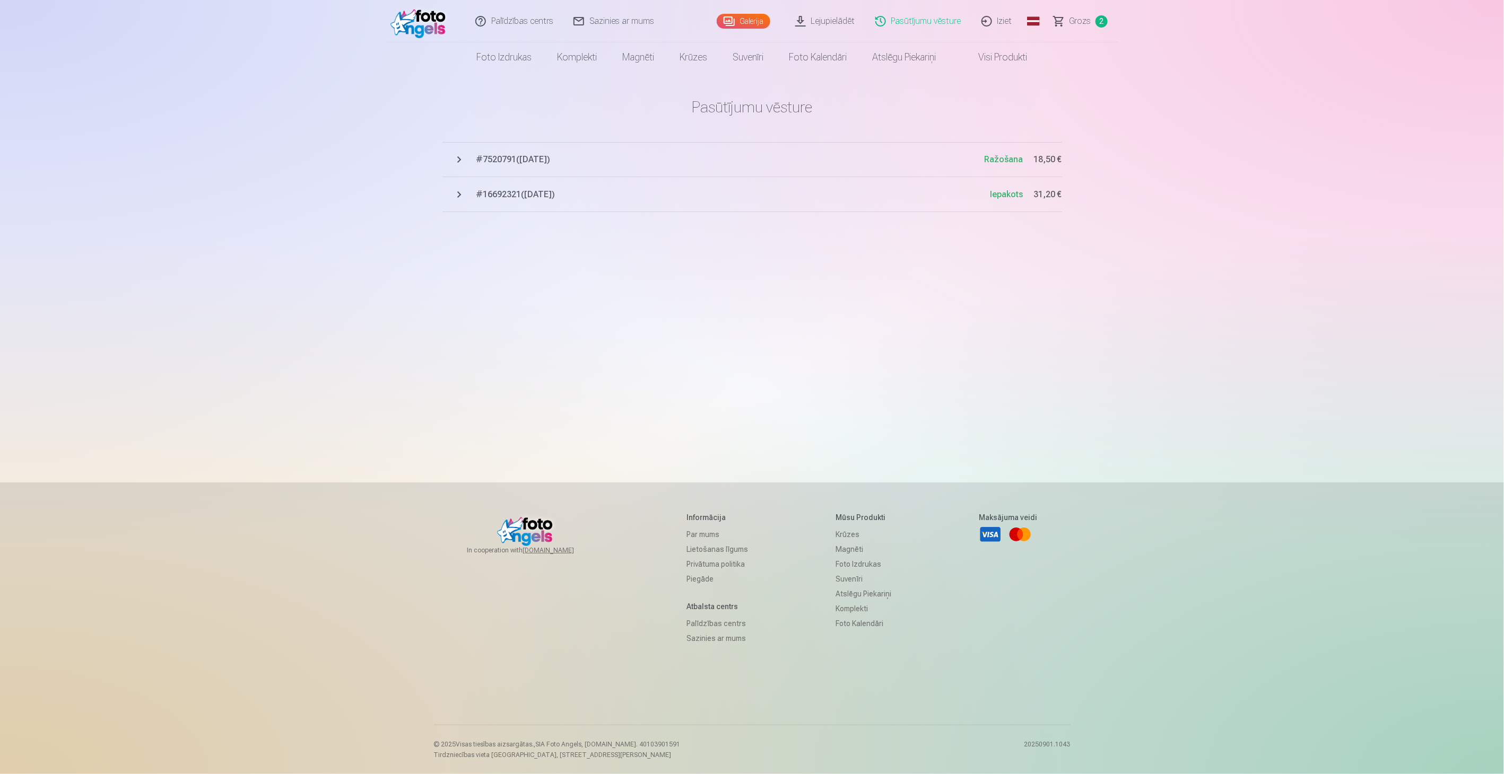
click at [508, 158] on span "# 7520791 ( 3.09.2025 )" at bounding box center [730, 159] width 508 height 13
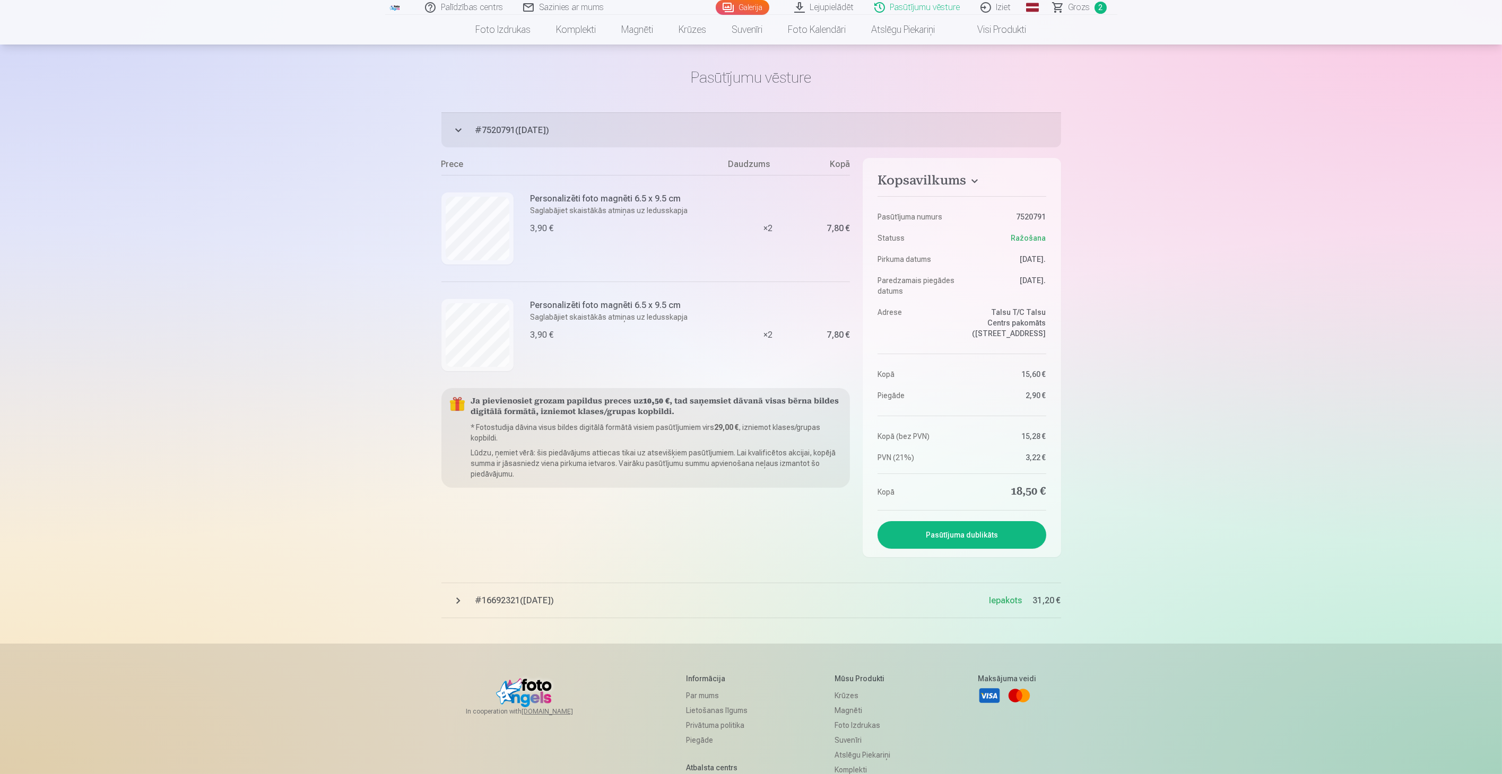
scroll to position [29, 0]
click at [1016, 550] on button "Pasūtījuma dublikāts" at bounding box center [961, 536] width 168 height 28
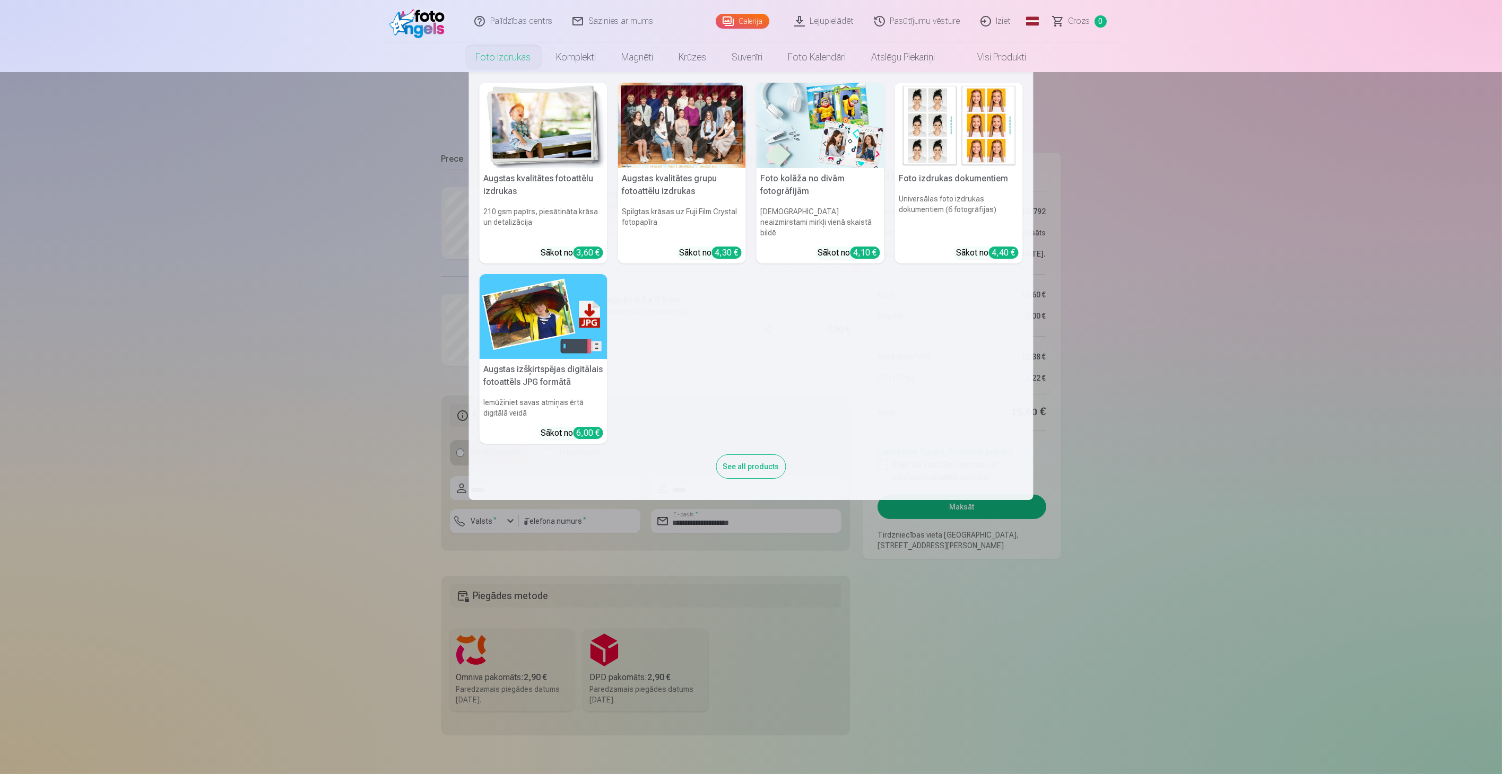
click at [507, 50] on link "Foto izdrukas" at bounding box center [503, 57] width 81 height 30
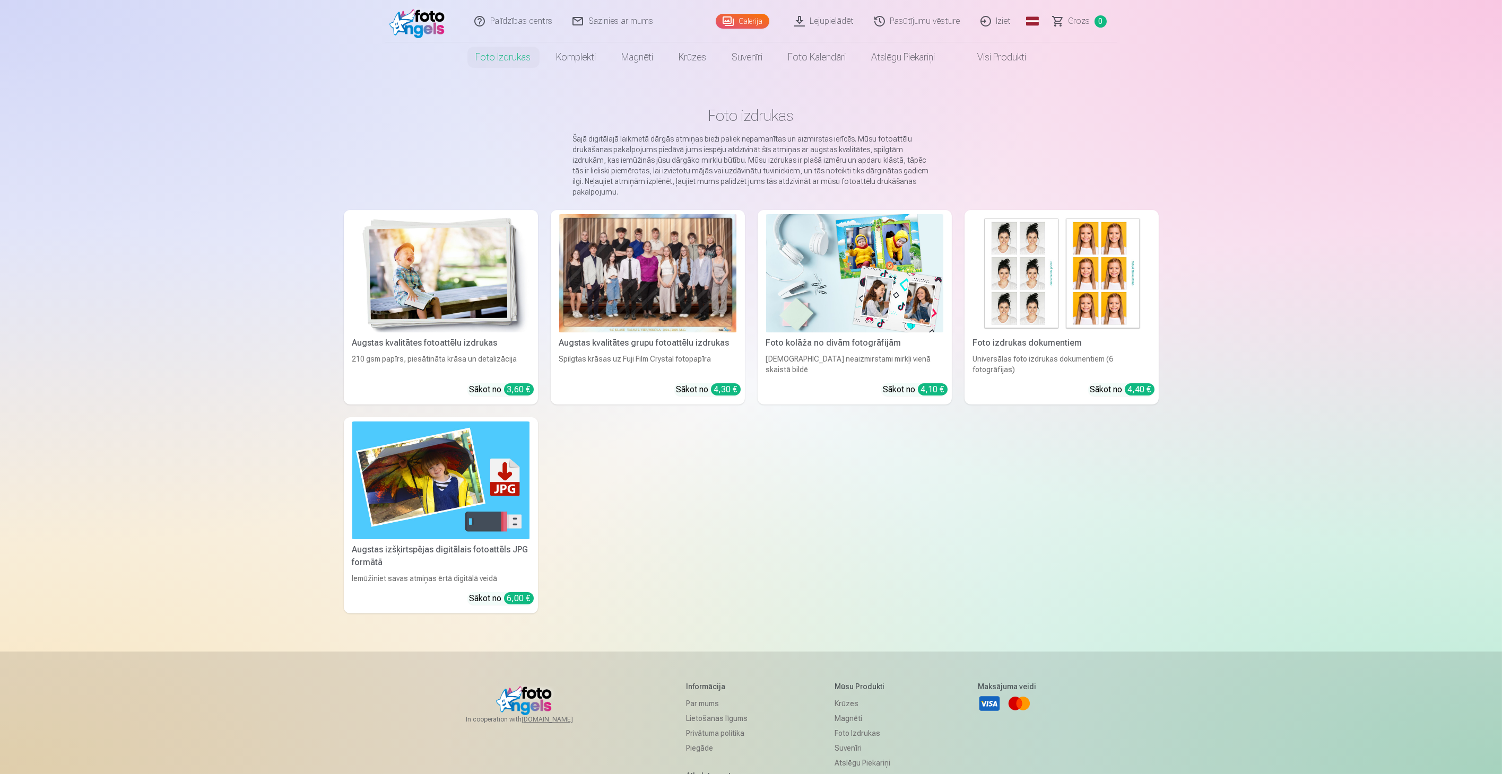
click at [1001, 21] on link "Iziet" at bounding box center [996, 21] width 51 height 42
